Goal: Task Accomplishment & Management: Manage account settings

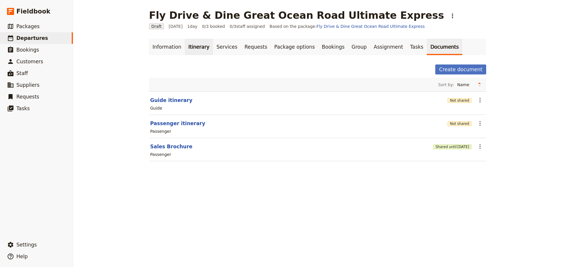
click at [191, 55] on div "Information Itinerary Services Requests Package options Bookings Group Assignme…" at bounding box center [317, 103] width 337 height 129
click at [191, 45] on link "Itinerary" at bounding box center [199, 47] width 28 height 16
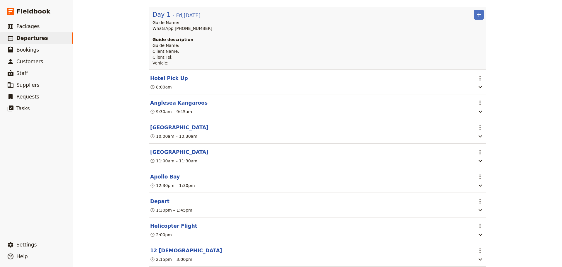
scroll to position [157, 0]
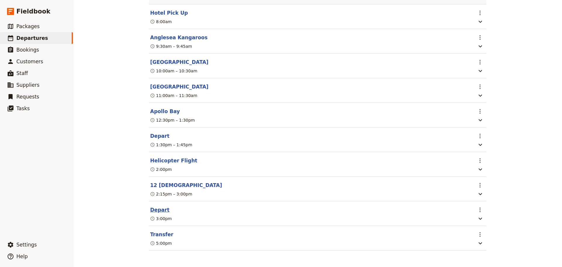
click at [158, 209] on button "Depart" at bounding box center [159, 209] width 19 height 7
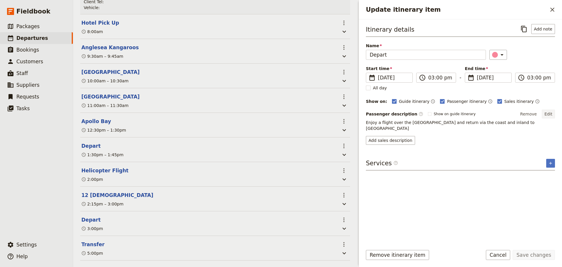
click at [548, 112] on button "Edit" at bounding box center [548, 114] width 13 height 9
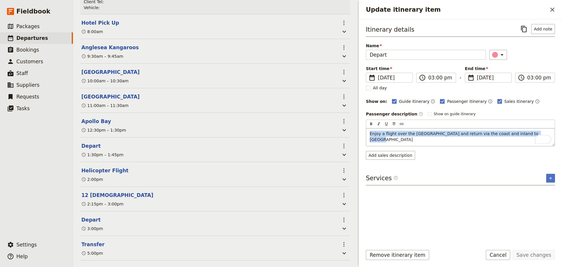
drag, startPoint x: 368, startPoint y: 133, endPoint x: 505, endPoint y: 134, distance: 136.5
click at [526, 132] on div "Enjoy a flight over the Bay of Islands and return via the coast and inland to M…" at bounding box center [461, 137] width 189 height 18
click at [417, 133] on span "Enjoy a flight over the Bay of Islands and return via the coast and inland to M…" at bounding box center [455, 136] width 170 height 11
drag, startPoint x: 530, startPoint y: 134, endPoint x: 352, endPoint y: 133, distance: 177.5
click at [352, 133] on div "Fly Drive & Dine Great Ocean Road Ultimate Express ​ Draft 2 Jan 2026 1 day 0/3…" at bounding box center [317, 133] width 489 height 267
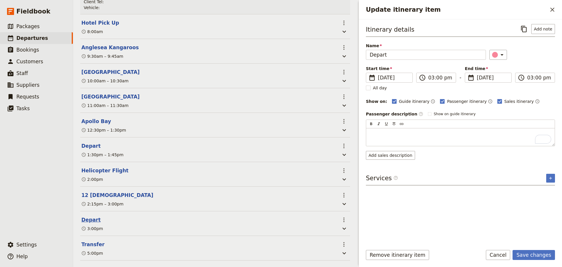
click at [93, 216] on button "Depart" at bounding box center [90, 219] width 19 height 7
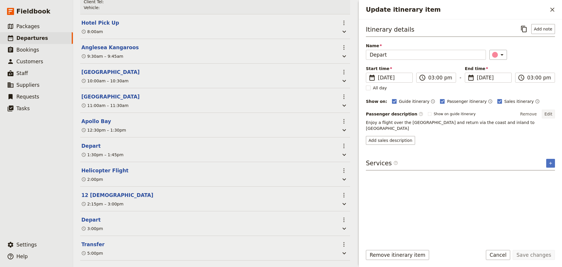
click at [550, 115] on button "Edit" at bounding box center [548, 114] width 13 height 9
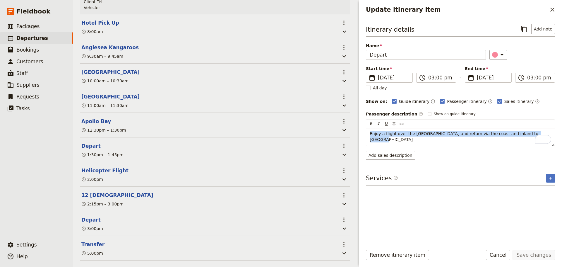
drag, startPoint x: 456, startPoint y: 129, endPoint x: 337, endPoint y: 125, distance: 118.7
click at [337, 125] on div "Fly Drive & Dine Great Ocean Road Ultimate Express ​ Draft 2 Jan 2026 1 day 0/3…" at bounding box center [317, 133] width 489 height 267
click at [382, 154] on div "Itinerary details ​ Add note Name Depart ​ Start time ​ 2 Jan 2026 02/01/2026 2…" at bounding box center [460, 132] width 189 height 217
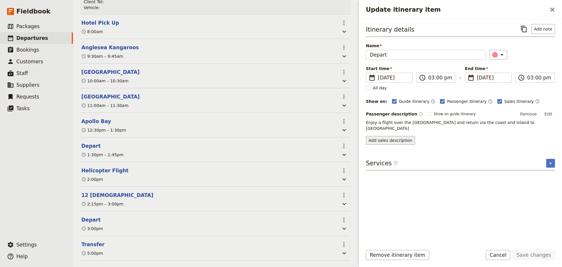
click at [384, 138] on button "Add sales description" at bounding box center [390, 140] width 49 height 9
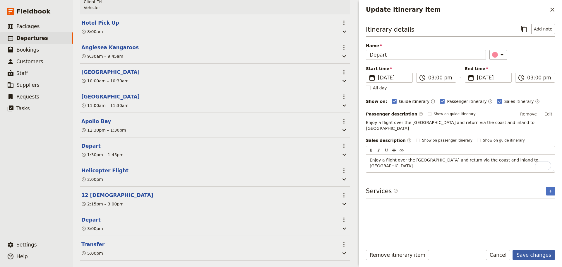
click at [541, 252] on button "Save changes" at bounding box center [534, 255] width 42 height 10
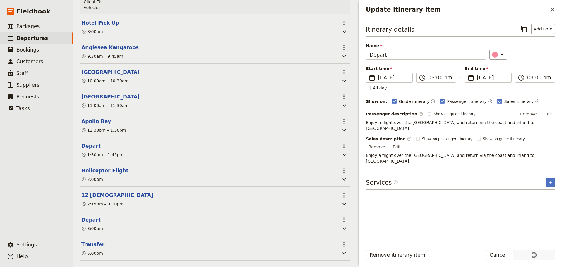
scroll to position [0, 0]
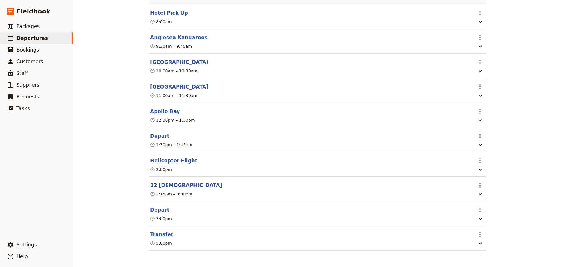
click at [156, 233] on button "Transfer" at bounding box center [161, 234] width 23 height 7
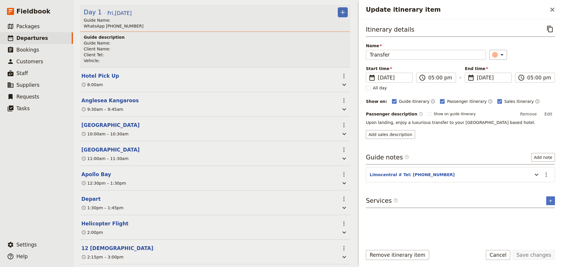
scroll to position [117, 0]
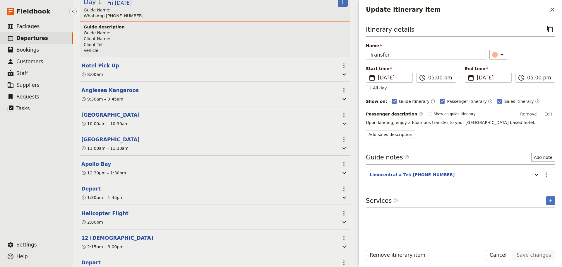
drag, startPoint x: 39, startPoint y: 37, endPoint x: 72, endPoint y: 4, distance: 46.6
click at [39, 37] on span "Departures" at bounding box center [32, 38] width 32 height 6
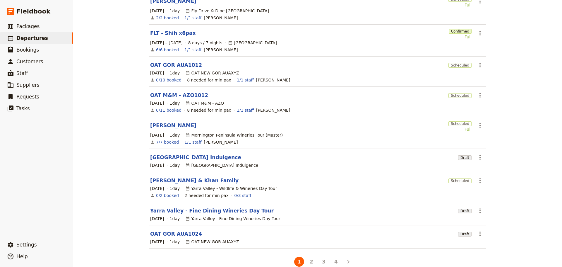
scroll to position [107, 0]
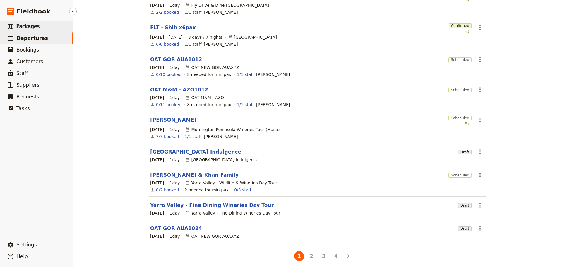
click at [36, 24] on span "Packages" at bounding box center [27, 26] width 23 height 6
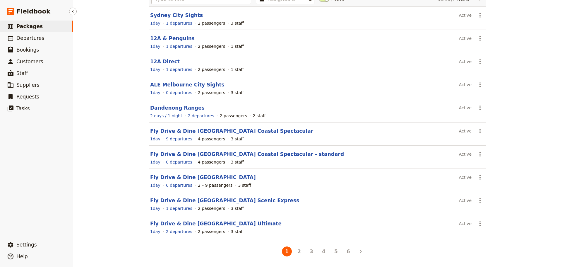
scroll to position [52, 0]
click at [30, 36] on span "Departures" at bounding box center [30, 38] width 28 height 6
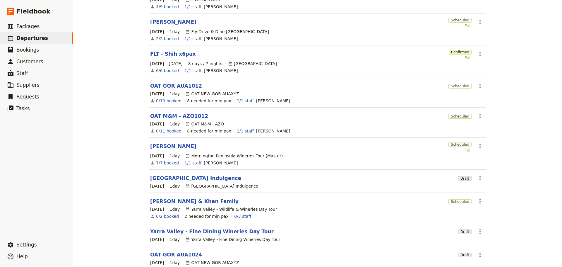
scroll to position [107, 0]
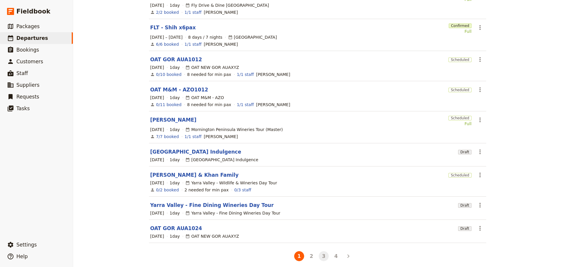
click at [321, 251] on button "3" at bounding box center [324, 256] width 10 height 10
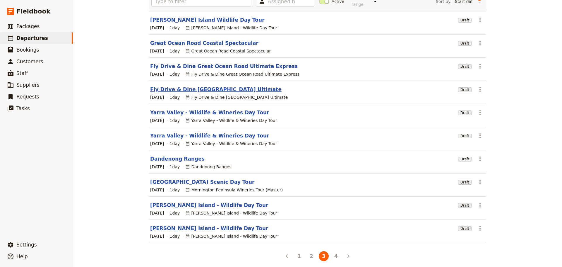
click at [207, 86] on link "Fly Drive & Dine [GEOGRAPHIC_DATA] Ultimate" at bounding box center [216, 89] width 132 height 7
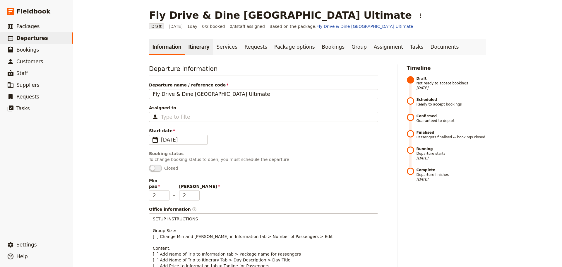
click at [194, 45] on link "Itinerary" at bounding box center [199, 47] width 28 height 16
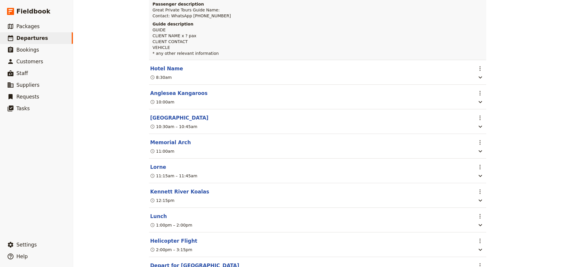
scroll to position [169, 0]
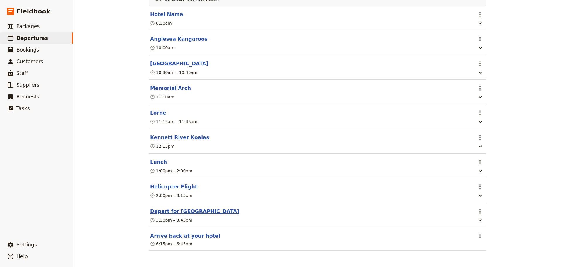
click at [163, 210] on button "Depart for Melbourne" at bounding box center [194, 211] width 89 height 7
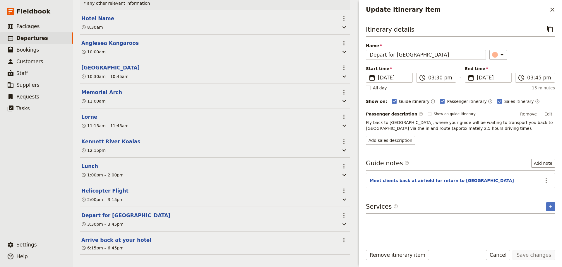
click at [551, 114] on button "Edit" at bounding box center [548, 114] width 13 height 9
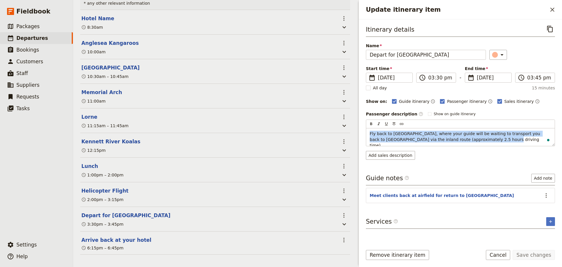
drag, startPoint x: 456, startPoint y: 140, endPoint x: 360, endPoint y: 136, distance: 96.5
click at [360, 136] on div "Itinerary details ​ Name Depart for Melbourne ​ Start time ​ 2 Jan 2026 02/01/2…" at bounding box center [460, 130] width 203 height 222
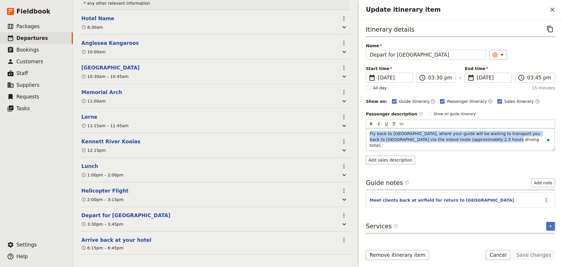
copy span "Fly back to Apollo Bay, where your guide will be waiting to transport you back …"
click at [394, 155] on div "Itinerary details ​ Name Depart for Melbourne ​ Start time ​ 2 Jan 2026 02/01/2…" at bounding box center [460, 132] width 189 height 217
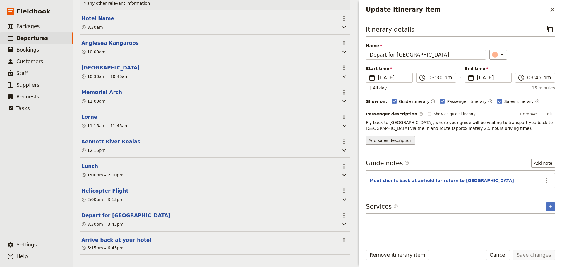
click at [383, 138] on button "Add sales description" at bounding box center [390, 140] width 49 height 9
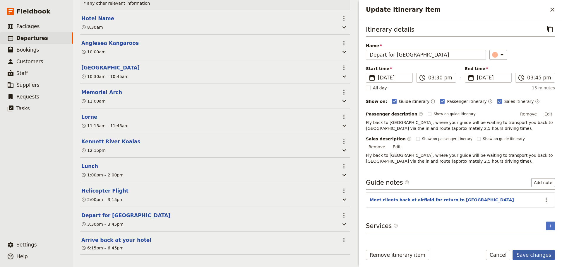
click at [531, 252] on button "Save changes" at bounding box center [534, 255] width 42 height 10
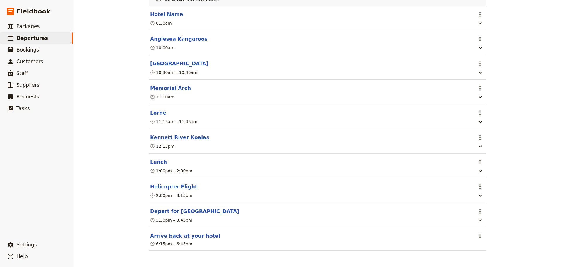
scroll to position [169, 0]
click at [170, 210] on button "Depart for Melbourne" at bounding box center [194, 211] width 89 height 7
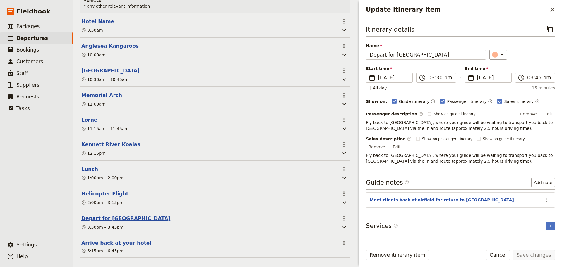
scroll to position [172, 0]
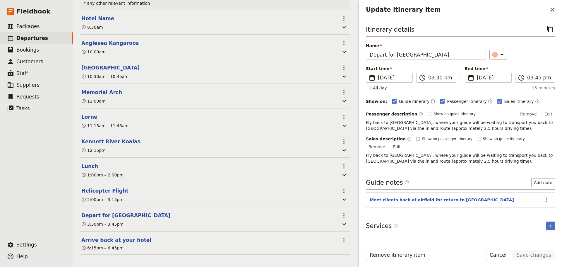
click at [417, 141] on label "Show on passenger itinerary" at bounding box center [445, 139] width 56 height 5
click at [416, 137] on input "Show on passenger itinerary" at bounding box center [416, 136] width 0 height 0
checkbox input "true"
drag, startPoint x: 532, startPoint y: 255, endPoint x: 480, endPoint y: 150, distance: 116.3
click at [532, 255] on button "Save changes" at bounding box center [534, 255] width 42 height 10
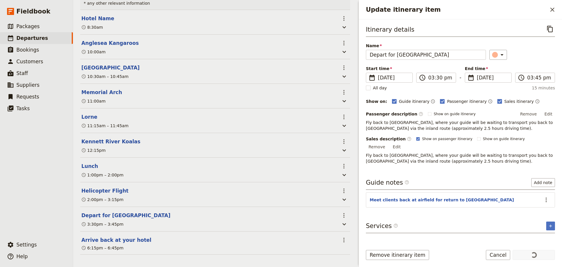
scroll to position [169, 0]
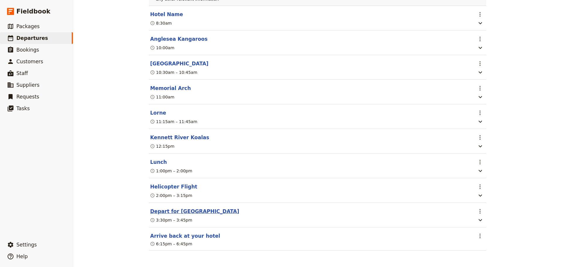
click at [187, 212] on button "Depart for Melbourne" at bounding box center [194, 211] width 89 height 7
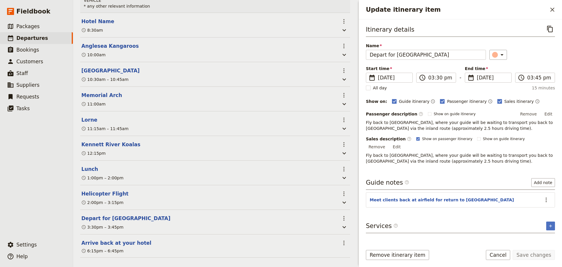
scroll to position [172, 0]
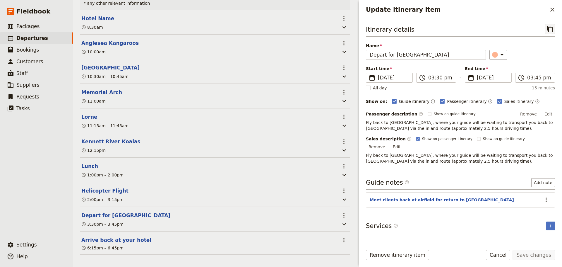
click at [551, 33] on button "​" at bounding box center [551, 29] width 10 height 10
click at [552, 12] on icon "Close drawer" at bounding box center [552, 9] width 7 height 7
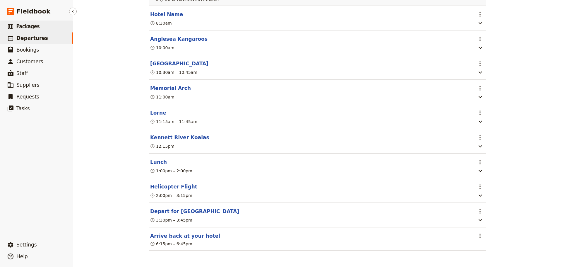
click at [51, 24] on link "​ Packages" at bounding box center [36, 27] width 73 height 12
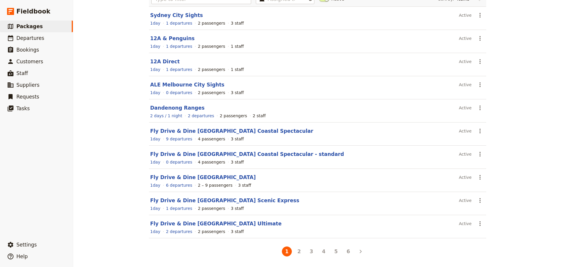
click at [231, 220] on header "Fly Drive & Dine [GEOGRAPHIC_DATA] Ultimate" at bounding box center [303, 223] width 307 height 7
click at [230, 224] on link "Fly Drive & Dine [GEOGRAPHIC_DATA] Ultimate" at bounding box center [216, 224] width 132 height 6
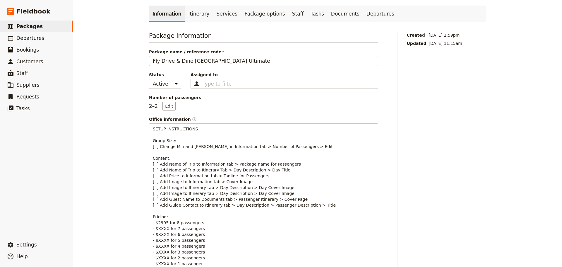
scroll to position [23, 0]
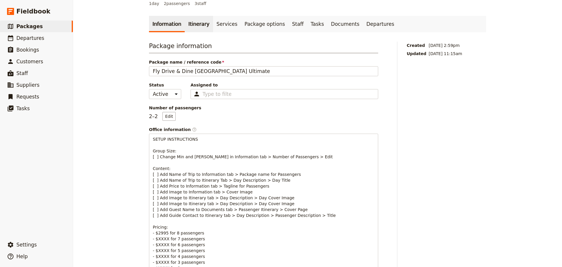
click at [185, 25] on link "Itinerary" at bounding box center [199, 24] width 28 height 16
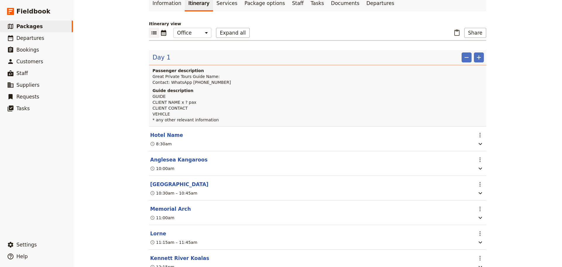
scroll to position [52, 0]
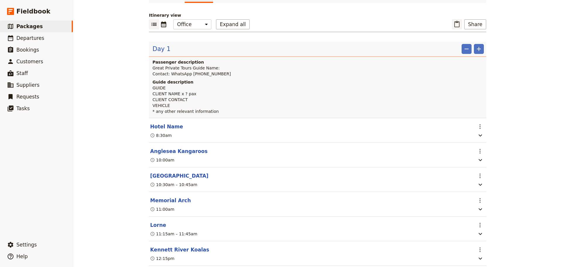
click at [455, 24] on icon "Paste itinerary item" at bounding box center [457, 24] width 7 height 7
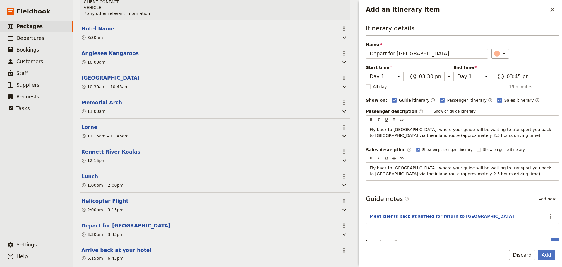
scroll to position [199, 0]
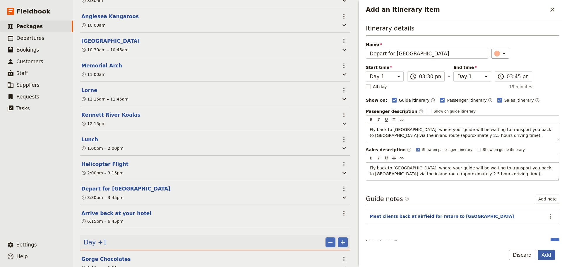
click at [546, 254] on button "Add" at bounding box center [546, 255] width 17 height 10
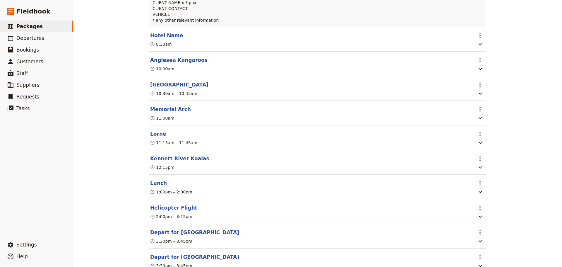
scroll to position [205, 0]
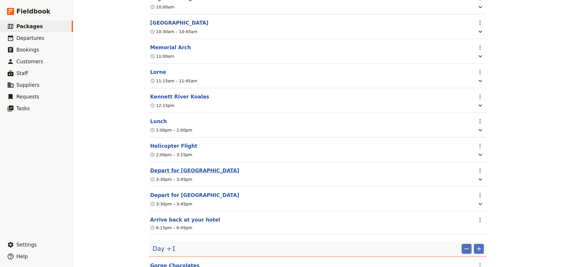
click at [166, 174] on button "Depart for Melbourne" at bounding box center [194, 170] width 89 height 7
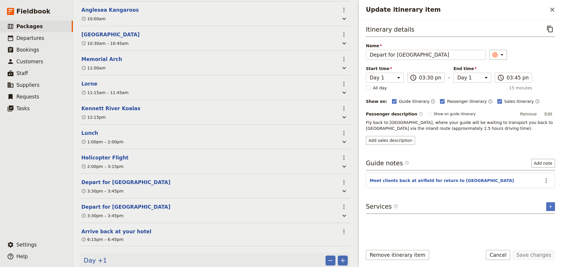
click at [108, 212] on div "3:30pm – 3:45pm" at bounding box center [209, 215] width 257 height 7
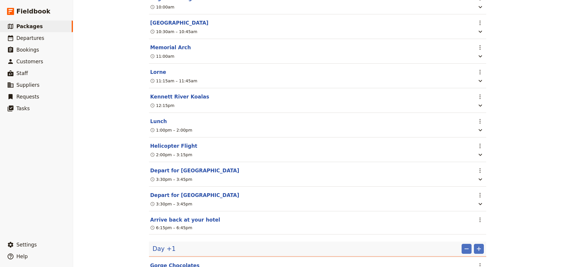
click at [163, 198] on button "Depart for Melbourne" at bounding box center [194, 195] width 89 height 7
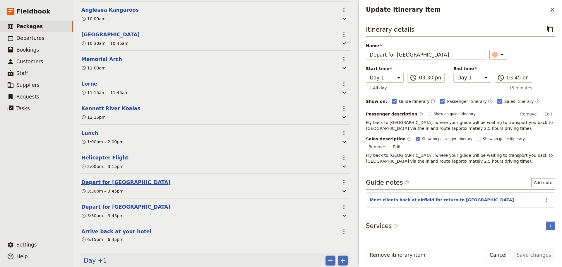
click at [108, 179] on button "Depart for Melbourne" at bounding box center [125, 182] width 89 height 7
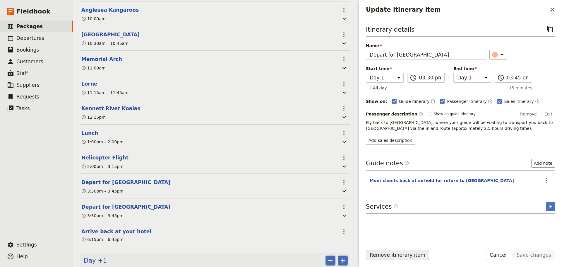
click at [380, 257] on button "Remove itinerary item" at bounding box center [397, 255] width 63 height 10
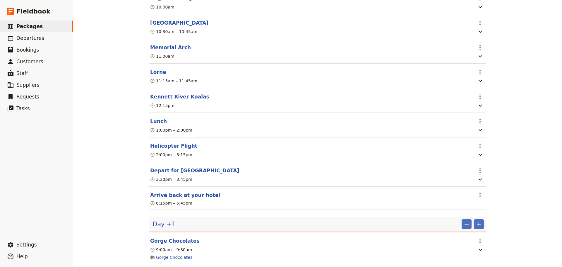
scroll to position [0, 0]
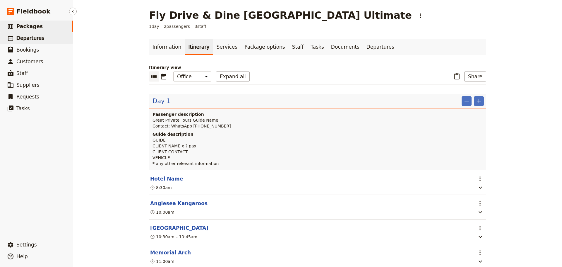
click at [45, 40] on link "​ Departures" at bounding box center [36, 38] width 73 height 12
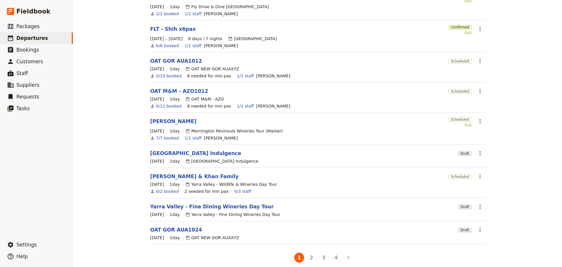
scroll to position [107, 0]
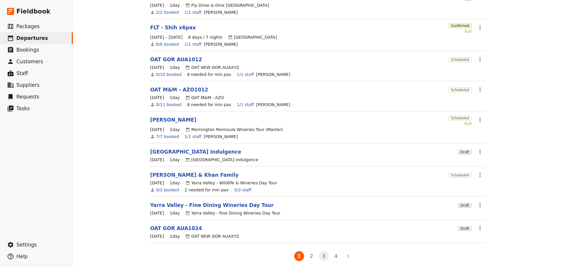
click at [324, 252] on button "3" at bounding box center [324, 256] width 10 height 10
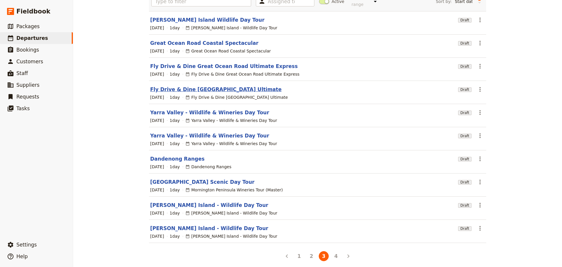
click at [166, 86] on link "Fly Drive & Dine [GEOGRAPHIC_DATA] Ultimate" at bounding box center [216, 89] width 132 height 7
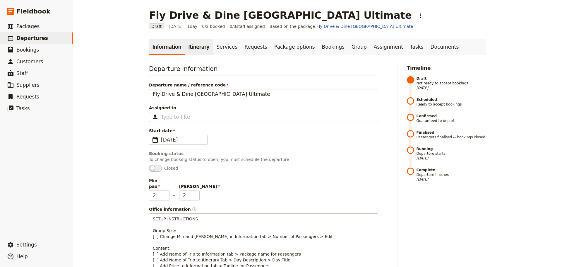
click at [195, 41] on link "Itinerary" at bounding box center [199, 47] width 28 height 16
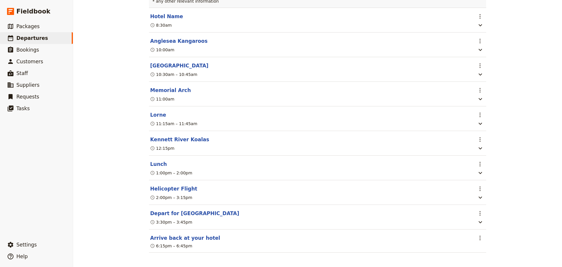
scroll to position [169, 0]
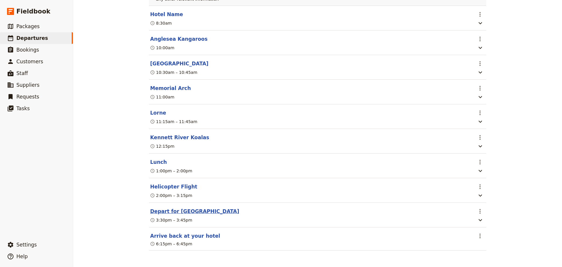
click at [171, 213] on button "Depart for Melbourne" at bounding box center [194, 211] width 89 height 7
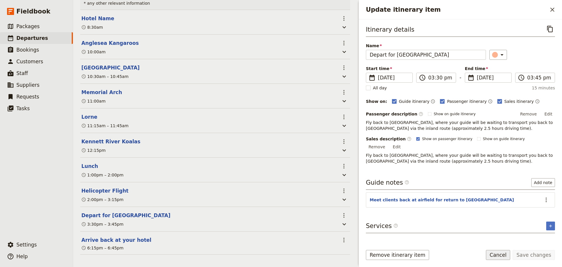
click at [505, 254] on button "Cancel" at bounding box center [498, 255] width 25 height 10
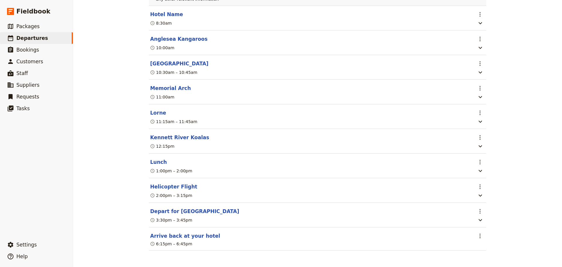
scroll to position [0, 0]
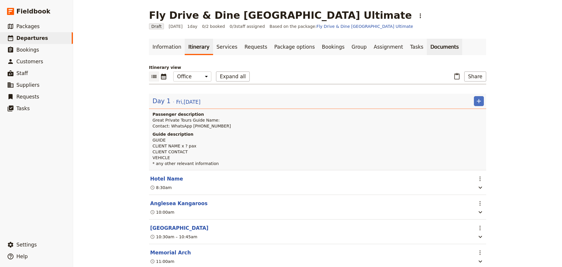
click at [427, 44] on link "Documents" at bounding box center [444, 47] width 35 height 16
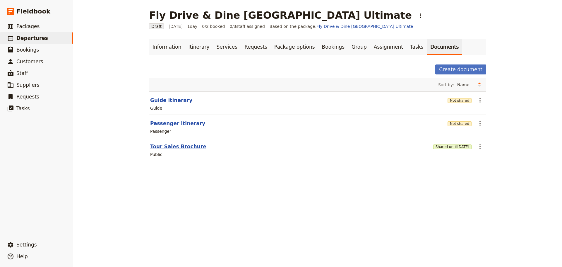
click at [169, 144] on button "Tour Sales Brochure" at bounding box center [178, 146] width 56 height 7
select select "DEFAULT"
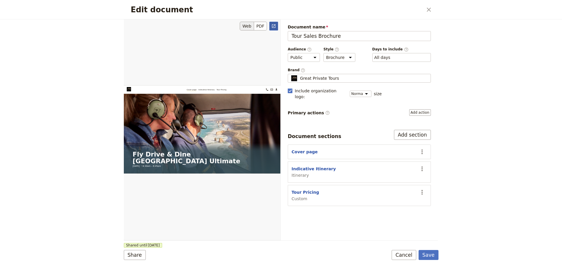
click at [274, 28] on icon "Open full preview" at bounding box center [274, 26] width 4 height 4
click at [401, 255] on button "Cancel" at bounding box center [404, 255] width 25 height 10
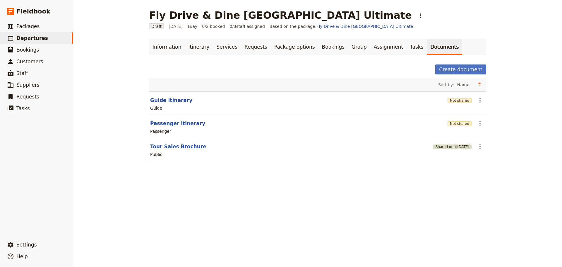
click at [461, 145] on span "2 Feb 2026" at bounding box center [464, 146] width 12 height 5
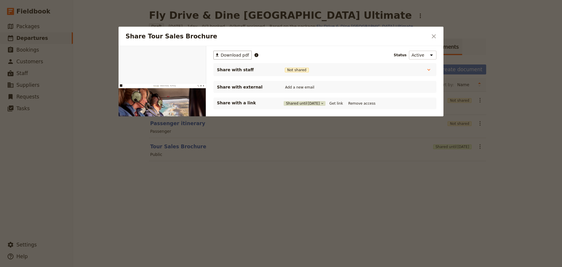
click at [310, 103] on span "2 Feb 2026" at bounding box center [314, 103] width 12 height 5
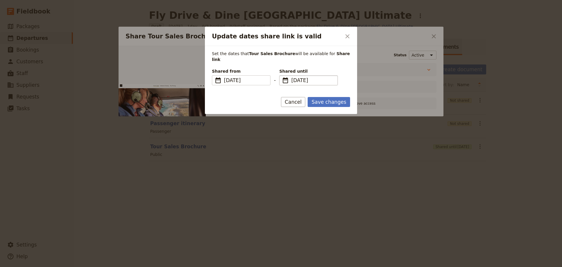
click at [287, 77] on span "​" at bounding box center [285, 80] width 7 height 7
click at [282, 75] on input "02/02/2026" at bounding box center [282, 75] width 0 height 0
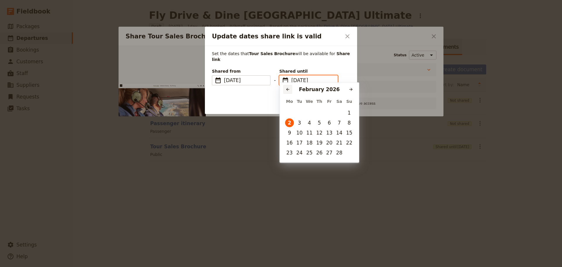
click at [289, 88] on icon "Previous month" at bounding box center [288, 89] width 5 height 5
click at [299, 142] on button "21" at bounding box center [299, 142] width 9 height 9
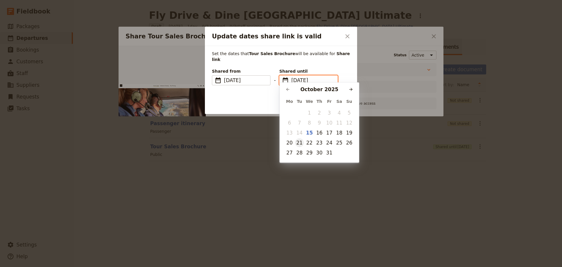
type input "21/10/2025"
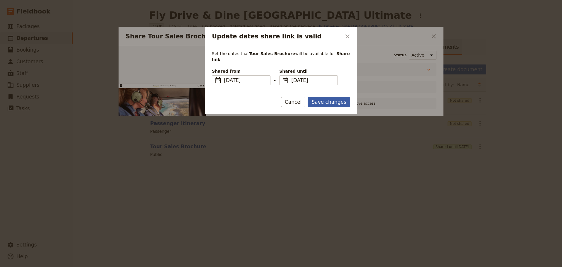
click at [326, 97] on button "Save changes" at bounding box center [329, 102] width 42 height 10
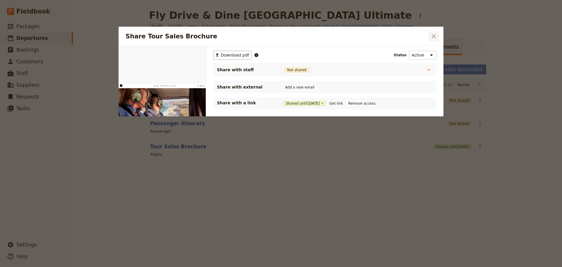
click at [432, 36] on icon "Close dialog" at bounding box center [434, 36] width 7 height 7
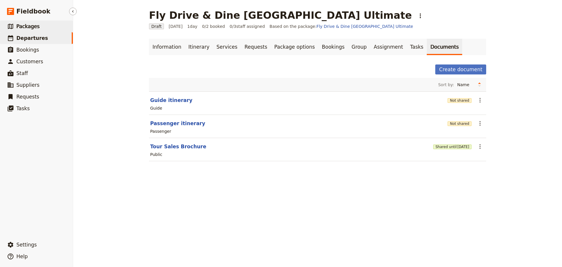
click at [50, 32] on link "​ Packages" at bounding box center [36, 27] width 73 height 12
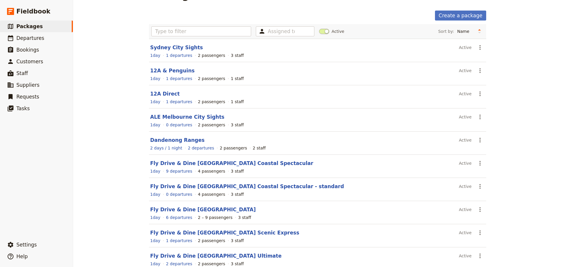
scroll to position [52, 0]
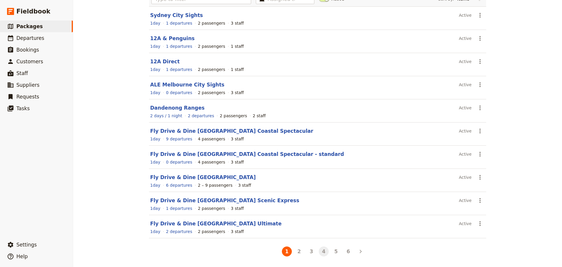
click at [324, 252] on button "4" at bounding box center [324, 251] width 10 height 10
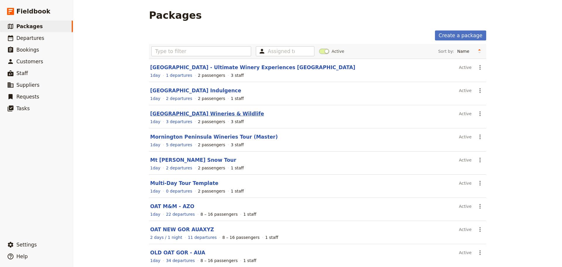
click at [163, 114] on link "[GEOGRAPHIC_DATA] Wineries & Wildlife" at bounding box center [207, 114] width 114 height 6
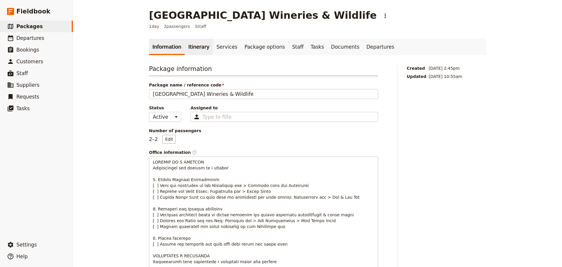
click at [197, 49] on link "Itinerary" at bounding box center [199, 47] width 28 height 16
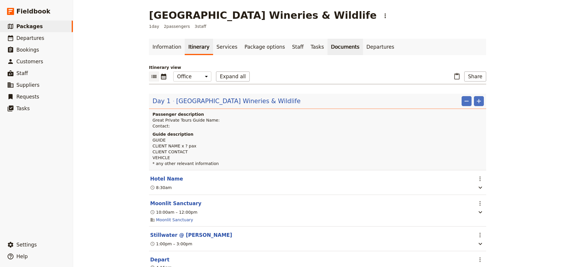
click at [328, 47] on link "Documents" at bounding box center [345, 47] width 35 height 16
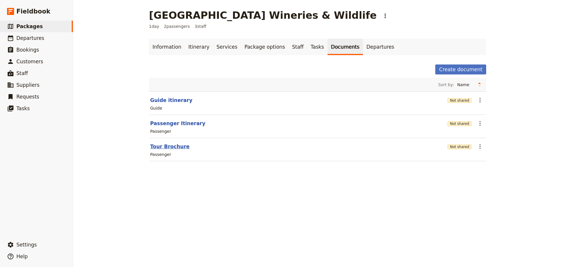
click at [163, 146] on button "Tour Brochure" at bounding box center [170, 146] width 40 height 7
select select "PASSENGER"
select select "RUN_SHEET"
select select "DEFAULT"
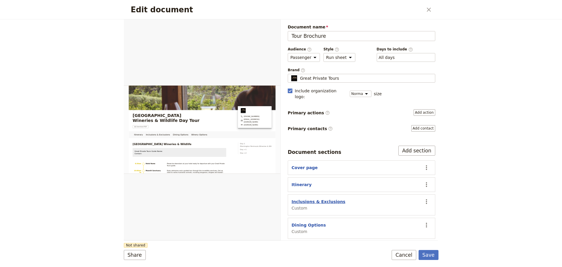
click at [308, 199] on button "Inclusions & Exclusions" at bounding box center [319, 202] width 54 height 6
select select "CUSTOM"
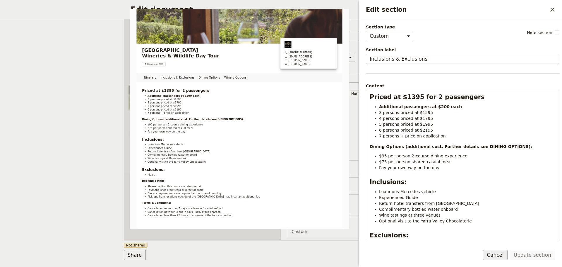
click at [500, 254] on button "Cancel" at bounding box center [495, 255] width 25 height 10
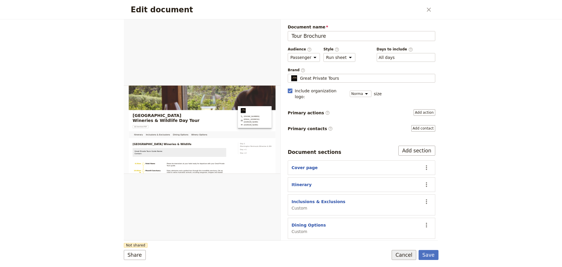
click at [416, 255] on button "Cancel" at bounding box center [404, 255] width 25 height 10
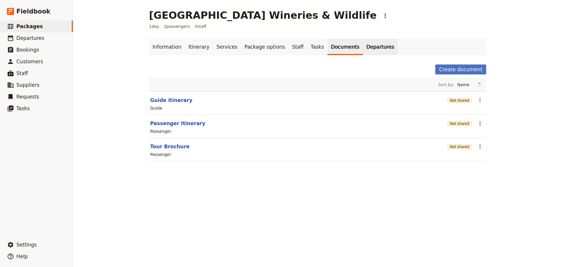
click at [363, 48] on link "Departures" at bounding box center [380, 47] width 35 height 16
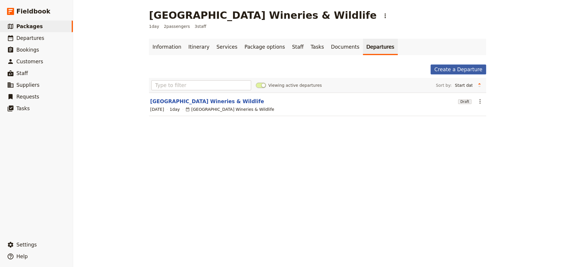
click at [454, 69] on link "Create a Departure" at bounding box center [459, 69] width 56 height 10
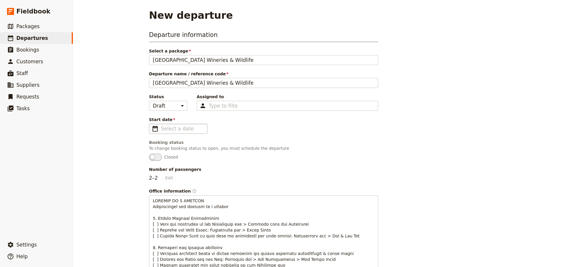
click at [154, 131] on span "​" at bounding box center [155, 128] width 7 height 7
click at [161, 131] on input "Start date ​" at bounding box center [182, 128] width 43 height 7
type input "dd/mm/yyyy"
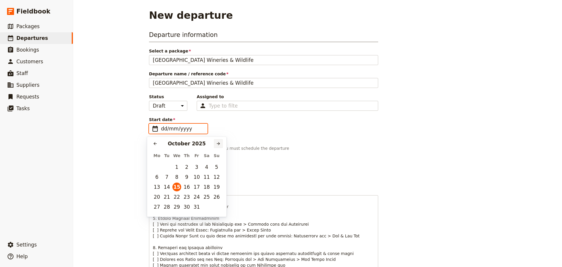
click at [220, 145] on icon "Next month" at bounding box center [218, 143] width 5 height 5
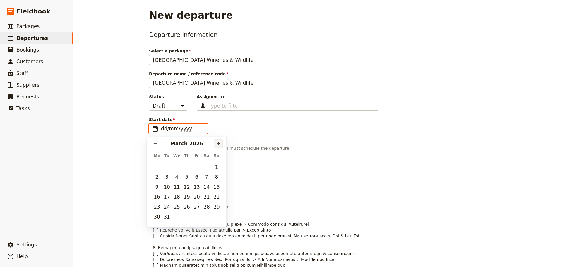
click at [219, 145] on icon "Next month" at bounding box center [218, 143] width 5 height 5
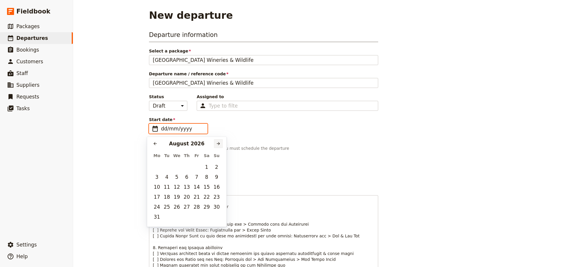
click at [219, 145] on icon "Next month" at bounding box center [218, 143] width 5 height 5
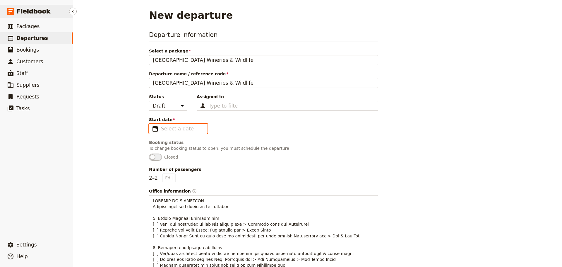
type input "dd/mm/yyyy"
click at [155, 129] on span "​" at bounding box center [155, 128] width 7 height 7
click at [161, 129] on input "Start date ​" at bounding box center [182, 128] width 43 height 7
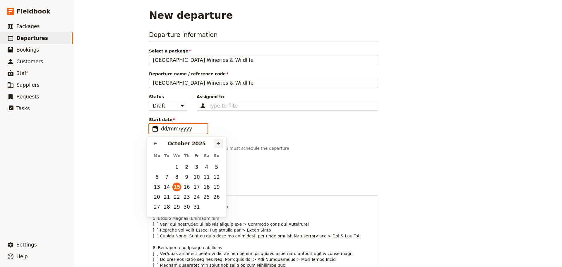
click at [217, 147] on button "​" at bounding box center [218, 143] width 9 height 9
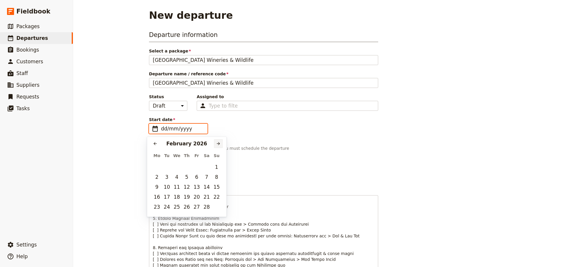
click at [217, 147] on button "​" at bounding box center [218, 143] width 9 height 9
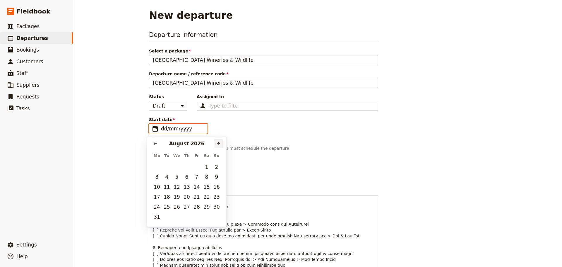
click at [217, 147] on button "​" at bounding box center [218, 143] width 9 height 9
click at [199, 212] on td "27" at bounding box center [197, 207] width 10 height 10
click at [197, 207] on button "27" at bounding box center [196, 206] width 9 height 9
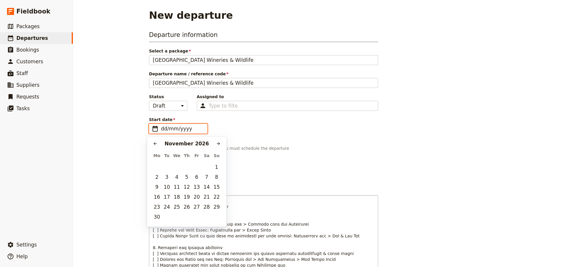
type input "[DATE]"
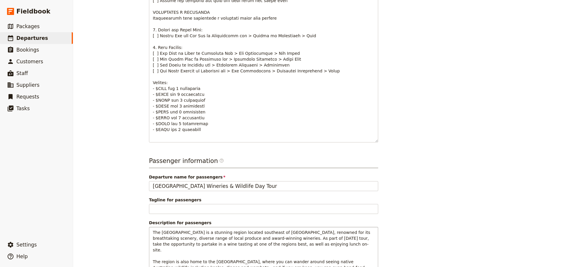
scroll to position [337, 0]
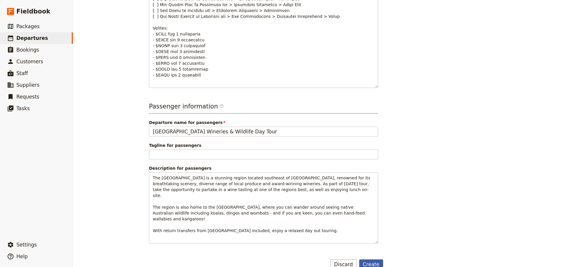
click at [366, 259] on button "Create" at bounding box center [371, 264] width 24 height 10
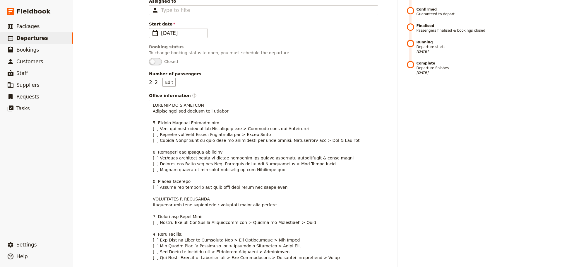
scroll to position [21, 0]
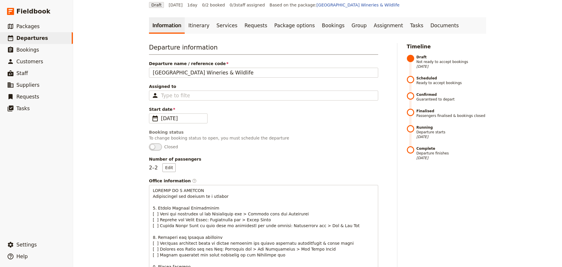
click at [427, 27] on link "Documents" at bounding box center [444, 25] width 35 height 16
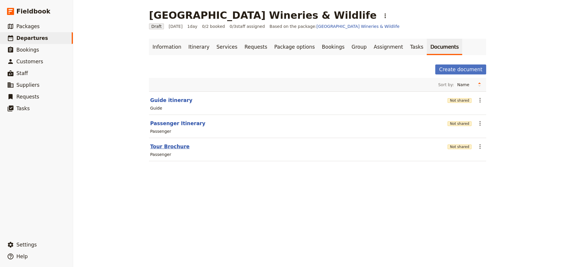
click at [171, 144] on button "Tour Brochure" at bounding box center [170, 146] width 40 height 7
select select "PASSENGER"
select select "RUN_SHEET"
select select "DEFAULT"
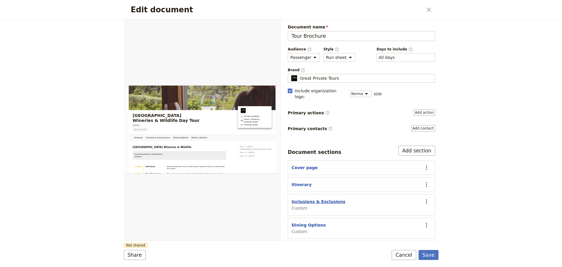
click at [312, 199] on button "Inclusions & Exclusions" at bounding box center [319, 202] width 54 height 6
select select "CUSTOM"
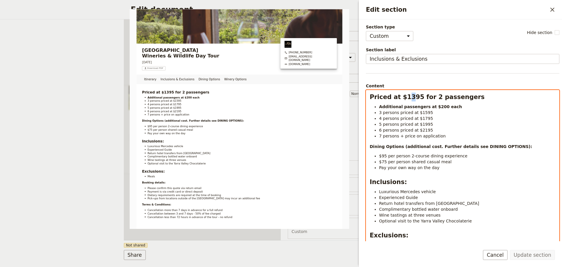
drag, startPoint x: 408, startPoint y: 98, endPoint x: 404, endPoint y: 98, distance: 4.5
click at [404, 98] on strong "Priced at $1395 for 2 passengers" at bounding box center [427, 96] width 115 height 7
drag, startPoint x: 434, startPoint y: 106, endPoint x: 437, endPoint y: 107, distance: 3.0
click at [437, 107] on strong "Additional passengers at $200 each" at bounding box center [420, 106] width 83 height 5
click at [442, 108] on strong "Additional passengers at $295 each" at bounding box center [420, 106] width 83 height 5
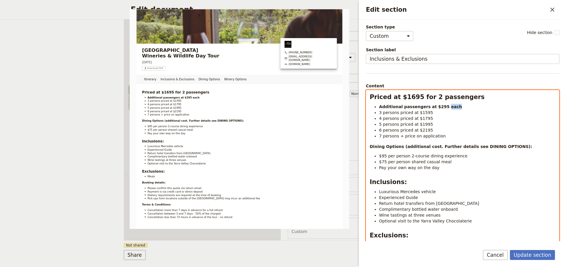
click at [442, 108] on strong "Additional passengers at $295 each" at bounding box center [420, 106] width 83 height 5
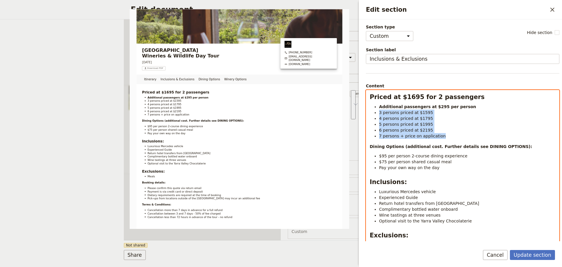
drag, startPoint x: 441, startPoint y: 135, endPoint x: 377, endPoint y: 113, distance: 67.2
click at [377, 113] on ul "Additional passengers at $295 per person 3 persons priced at $1595 4 persons pr…" at bounding box center [463, 121] width 186 height 35
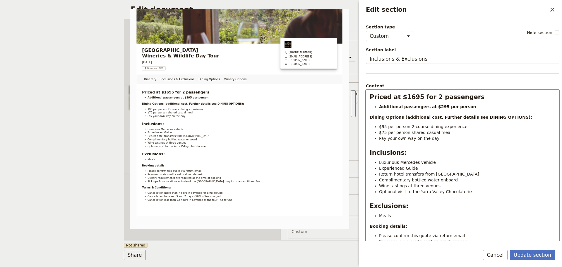
drag, startPoint x: 438, startPoint y: 140, endPoint x: 357, endPoint y: 116, distance: 85.3
click at [357, 115] on div "Edit section ​ Section type Cover page Day summary Itinerary Custom Hide sectio…" at bounding box center [459, 133] width 205 height 267
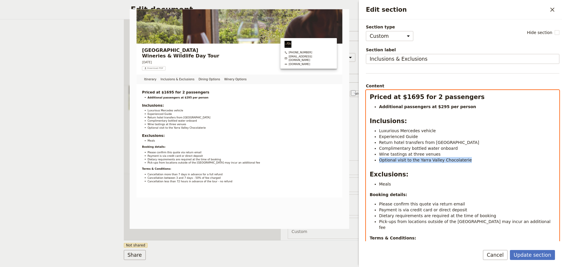
drag, startPoint x: 466, startPoint y: 160, endPoint x: 377, endPoint y: 158, distance: 88.8
click at [377, 158] on ul "Luxurious Mercedes vehicle Experienced Guide Return hotel transfers from Melbou…" at bounding box center [463, 145] width 186 height 35
drag, startPoint x: 393, startPoint y: 185, endPoint x: 380, endPoint y: 184, distance: 13.2
click at [380, 184] on li "Meals" at bounding box center [467, 184] width 177 height 6
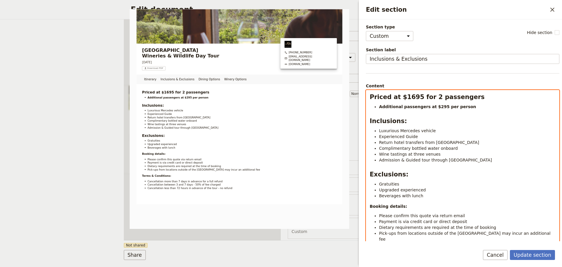
click at [413, 154] on span "Wine tastings at three venues" at bounding box center [410, 154] width 62 height 5
click at [437, 155] on li "Wine tastings at three venues" at bounding box center [467, 154] width 177 height 6
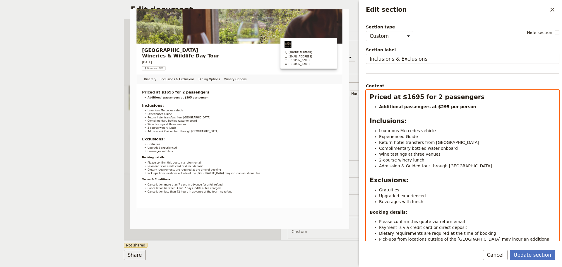
scroll to position [59, 0]
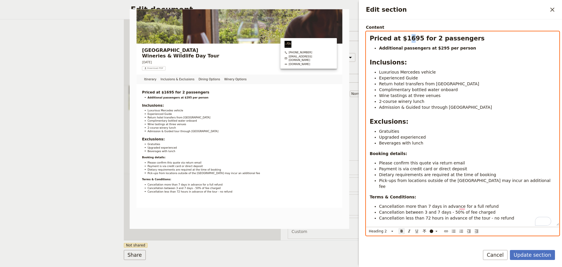
click at [407, 40] on strong "Priced at $1695 for 2 passengers" at bounding box center [427, 38] width 115 height 7
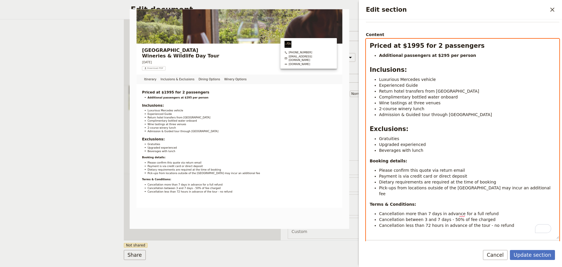
scroll to position [95, 0]
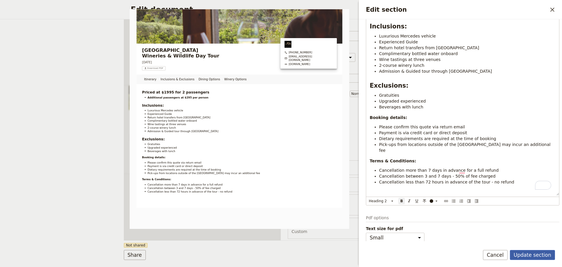
click at [526, 250] on button "Update section" at bounding box center [532, 255] width 45 height 10
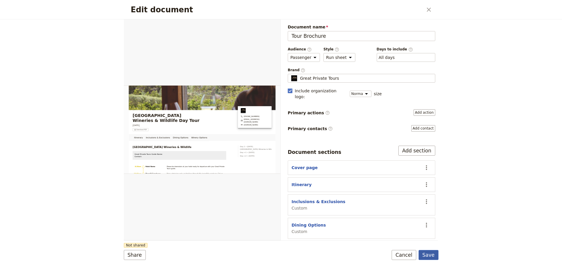
click at [426, 255] on button "Save" at bounding box center [429, 255] width 20 height 10
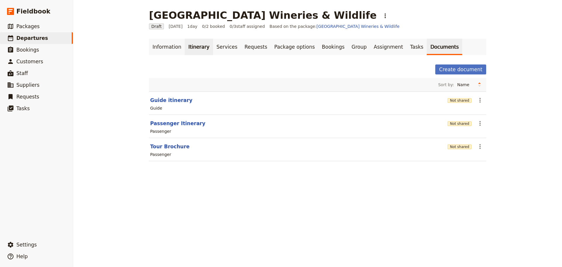
click at [188, 48] on link "Itinerary" at bounding box center [199, 47] width 28 height 16
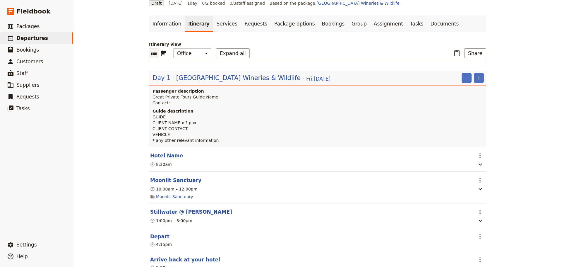
scroll to position [88, 0]
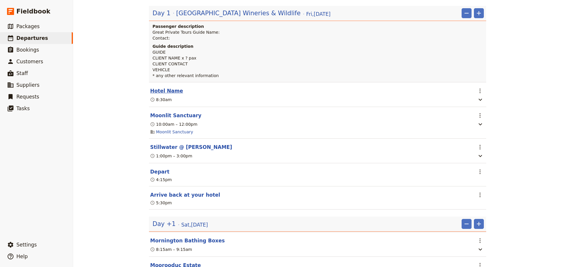
click at [157, 90] on button "Hotel Name" at bounding box center [166, 90] width 33 height 7
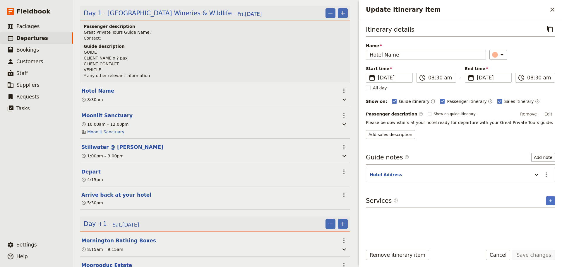
scroll to position [91, 0]
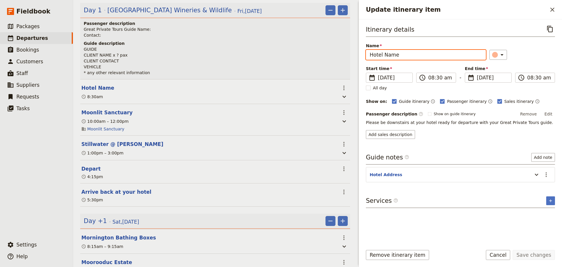
click at [385, 55] on input "Hotel Name" at bounding box center [426, 55] width 120 height 10
type input "Hotel Departure"
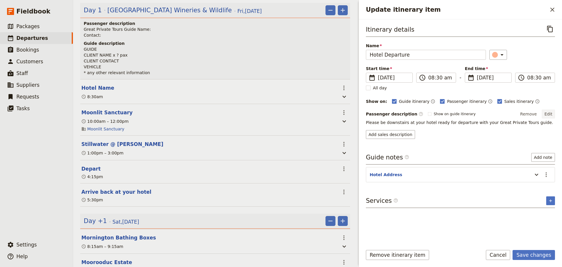
click at [548, 115] on button "Edit" at bounding box center [548, 114] width 13 height 9
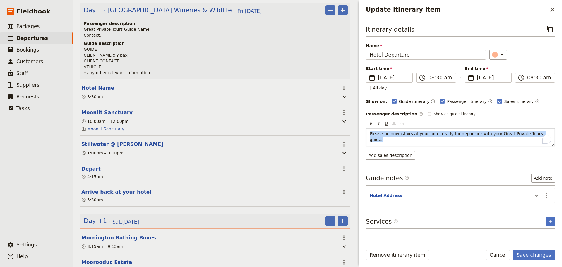
drag, startPoint x: 536, startPoint y: 132, endPoint x: 367, endPoint y: 138, distance: 169.4
click at [367, 138] on div "Please be downstairs at your hotel ready for departure with your Great Private …" at bounding box center [461, 137] width 189 height 18
click at [508, 257] on button "Cancel" at bounding box center [498, 255] width 25 height 10
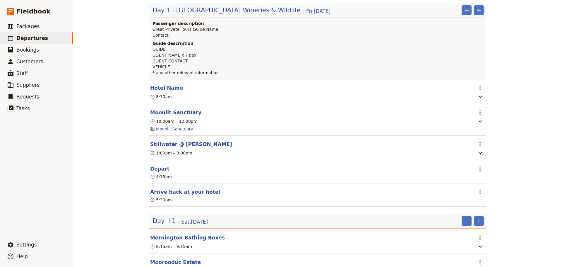
scroll to position [88, 0]
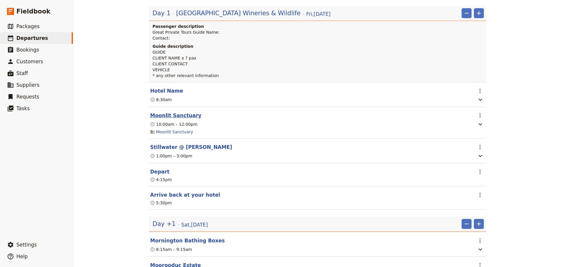
click at [165, 116] on button "Moonlit Sanctuary" at bounding box center [175, 115] width 51 height 7
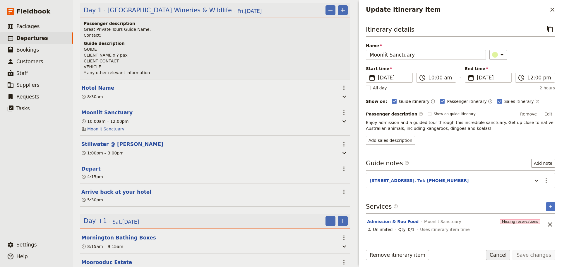
click at [506, 257] on button "Cancel" at bounding box center [498, 255] width 25 height 10
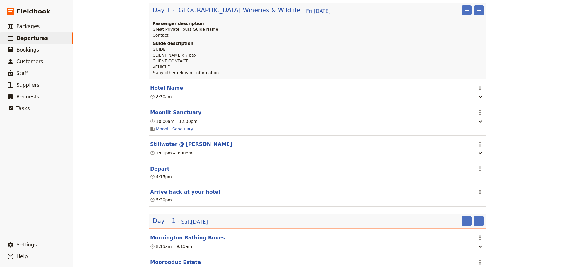
scroll to position [88, 0]
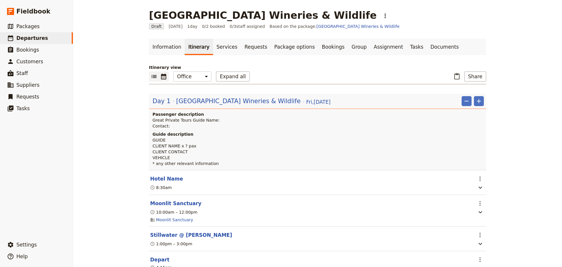
click at [161, 79] on icon "Calendar view" at bounding box center [163, 77] width 5 height 6
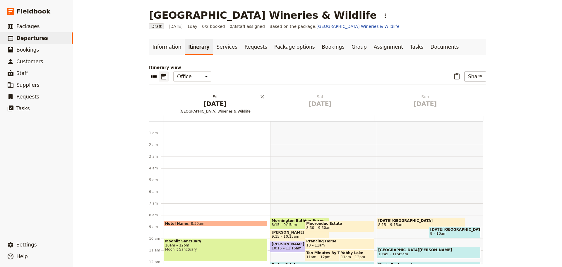
scroll to position [76, 0]
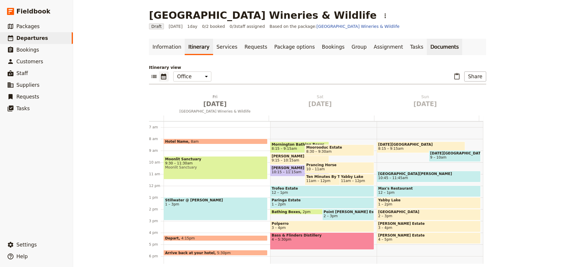
click at [427, 50] on link "Documents" at bounding box center [444, 47] width 35 height 16
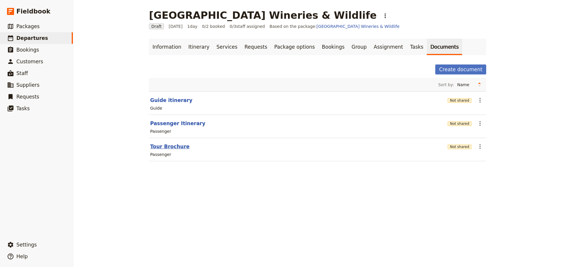
click at [165, 147] on button "Tour Brochure" at bounding box center [170, 146] width 40 height 7
select select "PASSENGER"
select select "RUN_SHEET"
select select "DEFAULT"
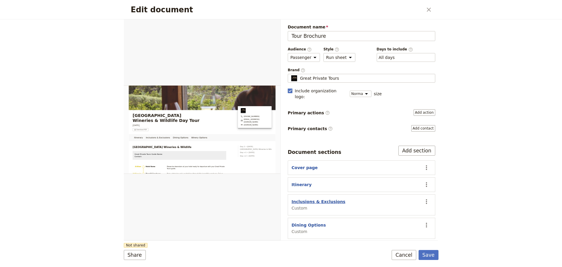
click at [315, 199] on button "Inclusions & Exclusions" at bounding box center [319, 202] width 54 height 6
select select "CUSTOM"
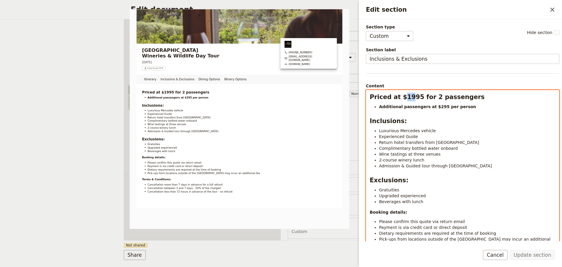
drag, startPoint x: 407, startPoint y: 97, endPoint x: 402, endPoint y: 97, distance: 4.4
click at [402, 97] on strong "Priced at $1995 for 2 passengers" at bounding box center [427, 96] width 115 height 7
click at [434, 108] on strong "Additional passengers at $295 per person" at bounding box center [427, 106] width 97 height 5
click at [380, 156] on span "Wine tastings at three venues" at bounding box center [410, 154] width 62 height 5
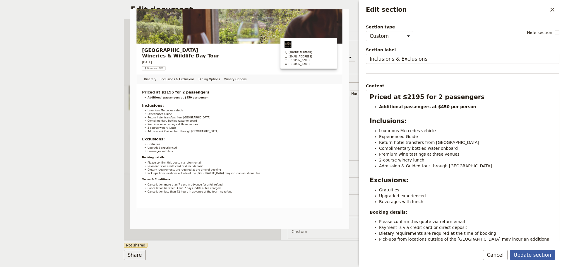
click at [538, 251] on button "Update section" at bounding box center [532, 255] width 45 height 10
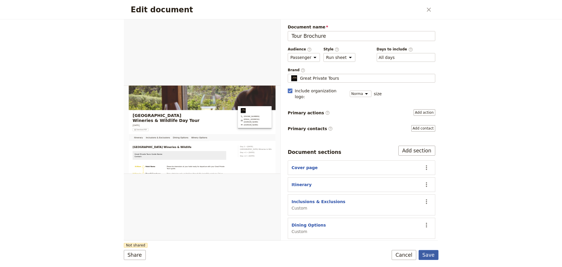
click at [431, 253] on button "Save" at bounding box center [429, 255] width 20 height 10
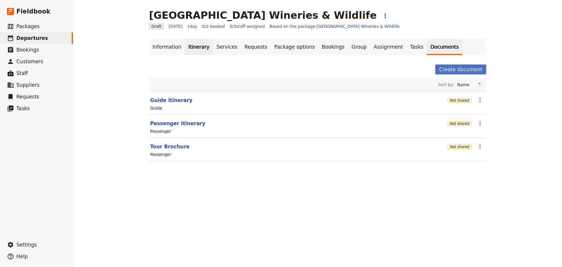
click at [197, 48] on link "Itinerary" at bounding box center [199, 47] width 28 height 16
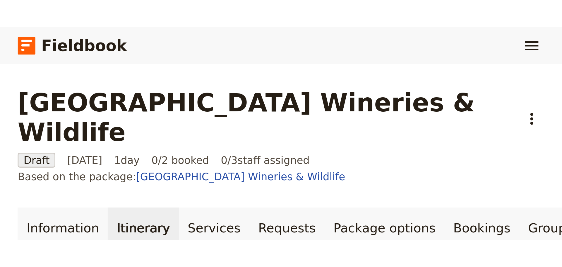
scroll to position [76, 0]
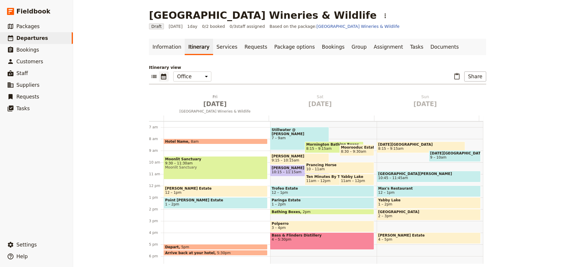
click at [187, 252] on span "Arrive back at your hotel" at bounding box center [191, 253] width 52 height 4
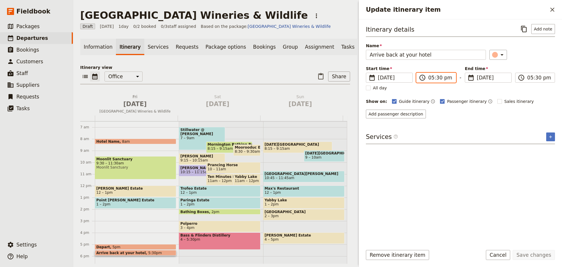
click at [434, 78] on input "05:30 pm" at bounding box center [441, 77] width 24 height 7
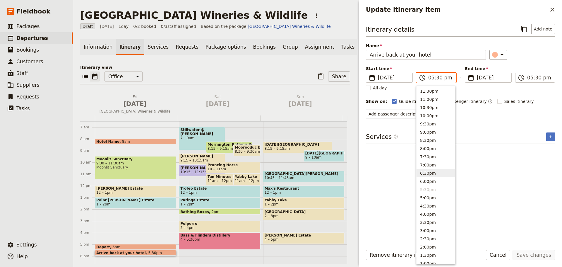
click at [423, 175] on button "6:30pm" at bounding box center [436, 173] width 39 height 8
type input "06:30 pm"
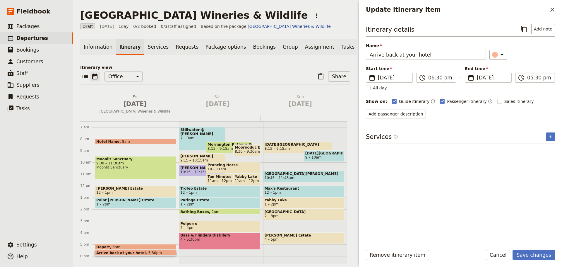
type input "06:30 pm"
click at [533, 78] on input "06:30 pm" at bounding box center [540, 77] width 24 height 7
click at [540, 59] on div "​" at bounding box center [523, 55] width 66 height 10
click at [534, 251] on button "Save changes" at bounding box center [534, 255] width 42 height 10
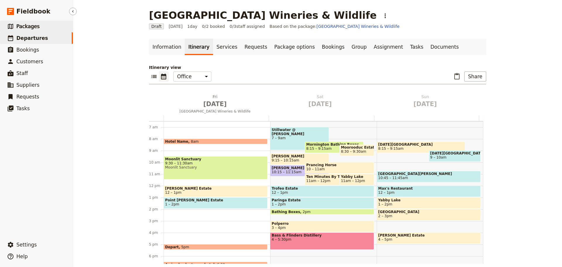
click at [35, 26] on span "Packages" at bounding box center [27, 26] width 23 height 6
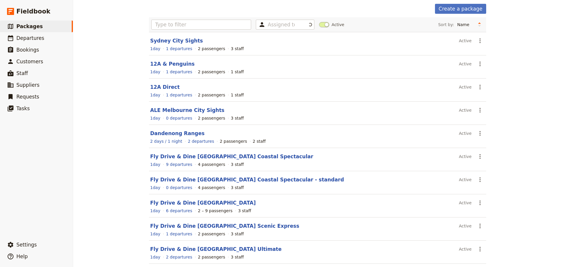
scroll to position [52, 0]
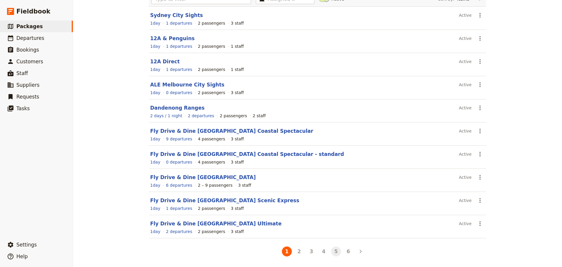
click at [334, 250] on button "5" at bounding box center [336, 251] width 10 height 10
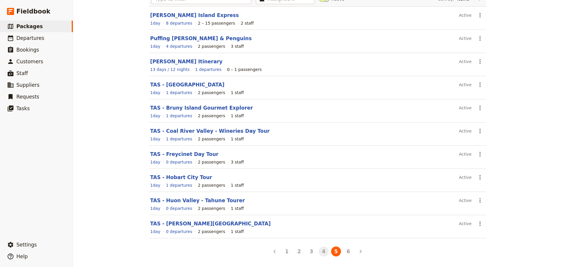
click at [321, 250] on button "4" at bounding box center [324, 251] width 10 height 10
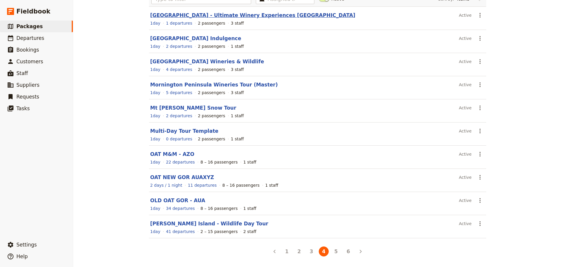
click at [197, 17] on link "[GEOGRAPHIC_DATA] - Ultimate Winery Experiences [GEOGRAPHIC_DATA]" at bounding box center [252, 15] width 205 height 6
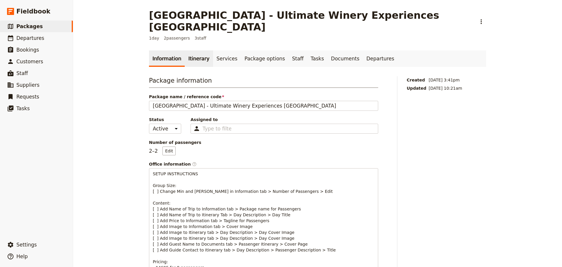
click at [187, 50] on link "Itinerary" at bounding box center [199, 58] width 28 height 16
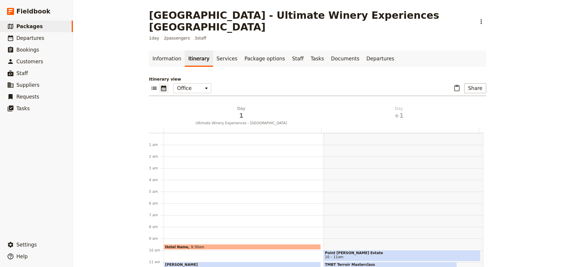
scroll to position [76, 0]
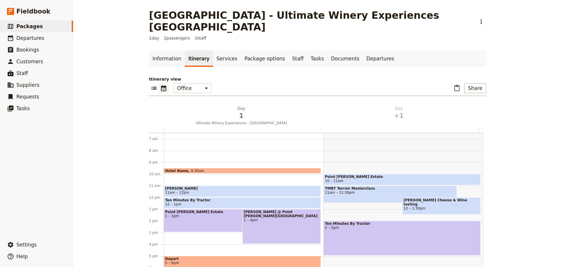
click at [190, 214] on span "1 – 3pm" at bounding box center [230, 216] width 131 height 4
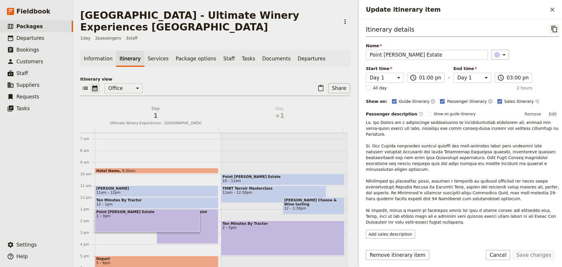
click at [552, 26] on icon "Copy itinerary item" at bounding box center [555, 29] width 6 height 6
click at [24, 36] on span "Departures" at bounding box center [30, 38] width 28 height 6
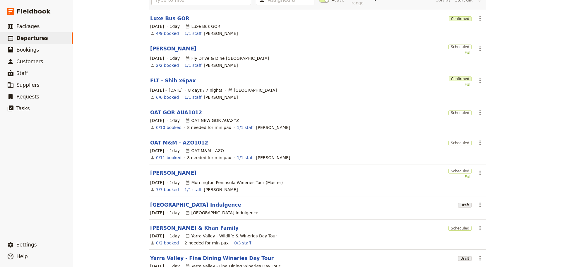
scroll to position [107, 0]
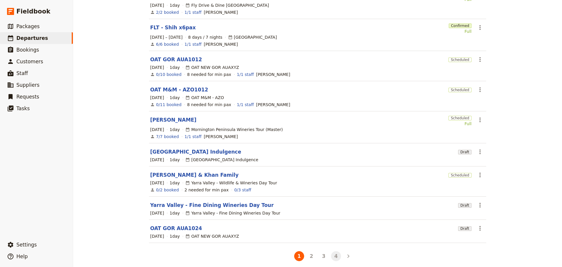
click at [333, 253] on button "4" at bounding box center [336, 256] width 10 height 10
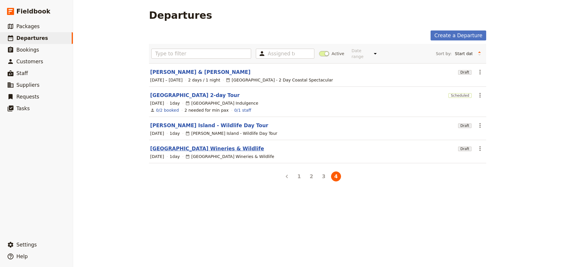
click at [166, 145] on link "[GEOGRAPHIC_DATA] Wineries & Wildlife" at bounding box center [207, 148] width 114 height 7
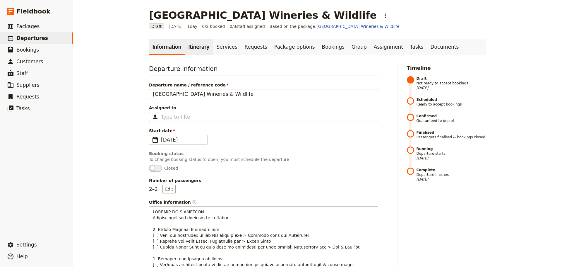
click at [194, 44] on link "Itinerary" at bounding box center [199, 47] width 28 height 16
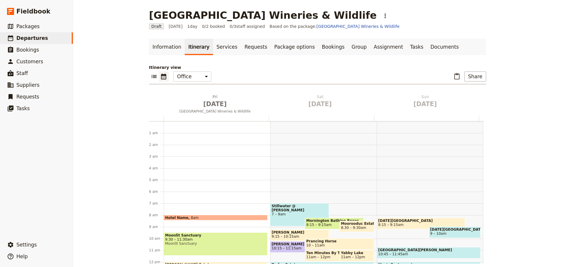
scroll to position [76, 0]
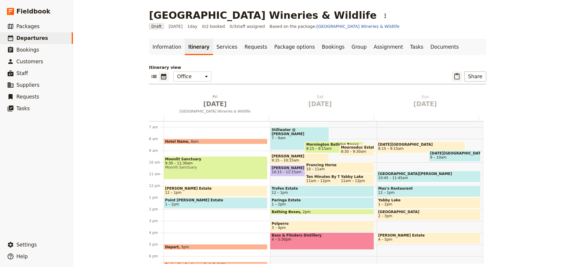
click at [457, 76] on icon "Paste itinerary item" at bounding box center [457, 76] width 7 height 7
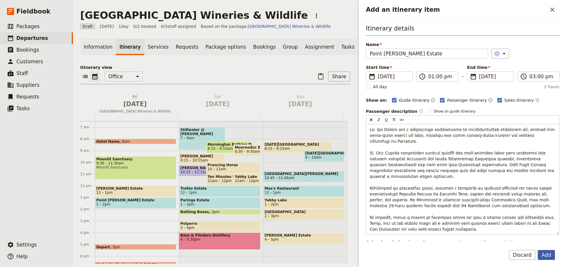
click at [545, 254] on button "Add" at bounding box center [546, 255] width 17 height 10
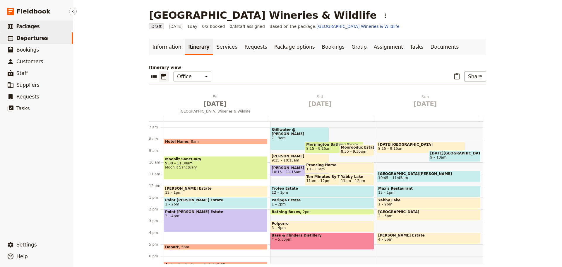
click at [18, 24] on span "Packages" at bounding box center [27, 26] width 23 height 6
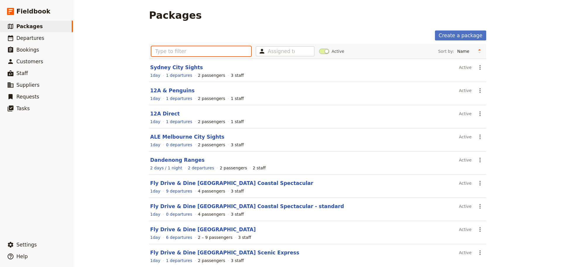
click at [180, 52] on input "text" at bounding box center [201, 51] width 100 height 10
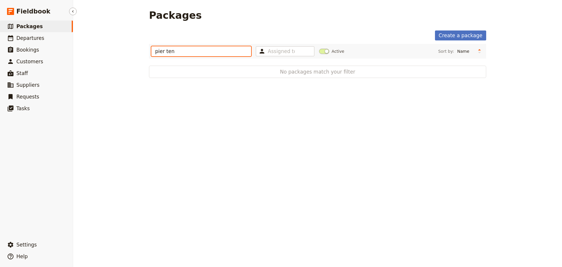
type input "pier ten"
click at [33, 29] on span "Packages" at bounding box center [29, 26] width 26 height 6
click at [31, 23] on span "Packages" at bounding box center [29, 26] width 26 height 6
click at [22, 24] on span "Packages" at bounding box center [29, 26] width 26 height 6
drag, startPoint x: 138, startPoint y: 52, endPoint x: 83, endPoint y: 52, distance: 55.4
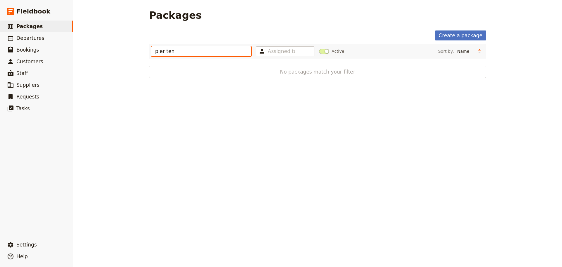
click at [83, 52] on div "Packages Create a package pier ten Assigned to Active Sort by: Name Number of d…" at bounding box center [317, 133] width 489 height 267
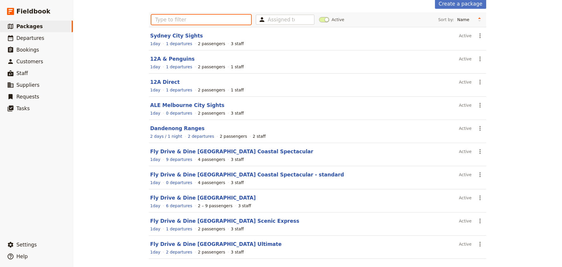
scroll to position [52, 0]
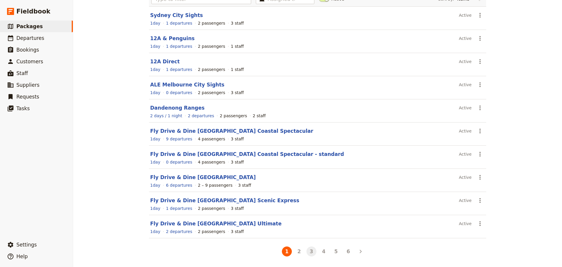
click at [311, 250] on button "3" at bounding box center [312, 251] width 10 height 10
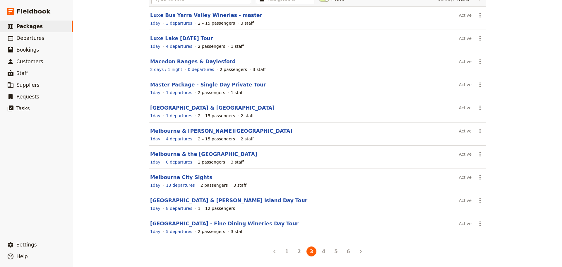
click at [238, 222] on link "[GEOGRAPHIC_DATA] - Fine Dining Wineries Day Tour" at bounding box center [224, 224] width 149 height 6
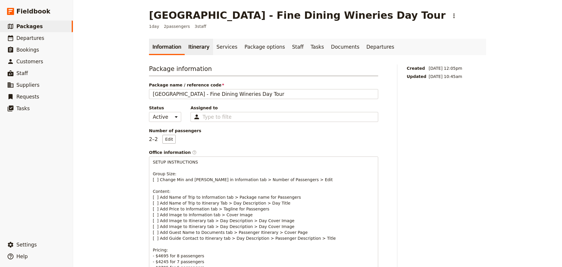
click at [192, 48] on link "Itinerary" at bounding box center [199, 47] width 28 height 16
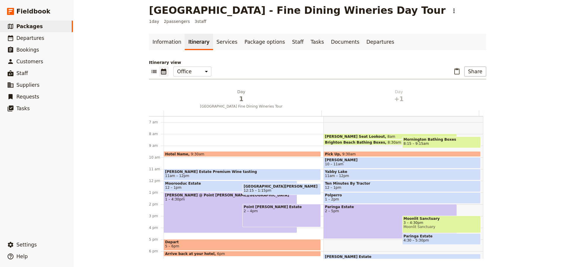
scroll to position [6, 0]
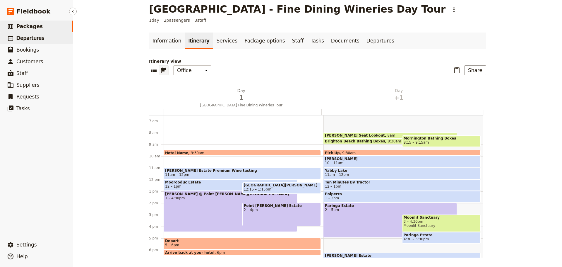
click at [42, 39] on link "​ Departures" at bounding box center [36, 38] width 73 height 12
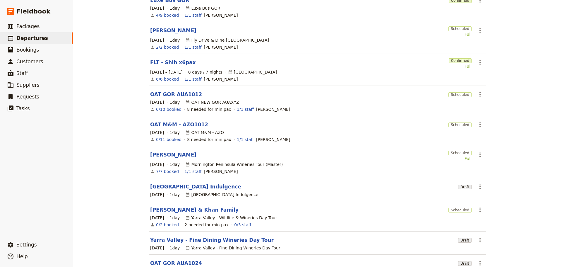
scroll to position [107, 0]
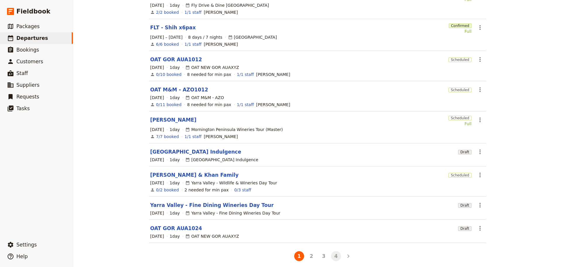
click at [335, 252] on button "4" at bounding box center [336, 256] width 10 height 10
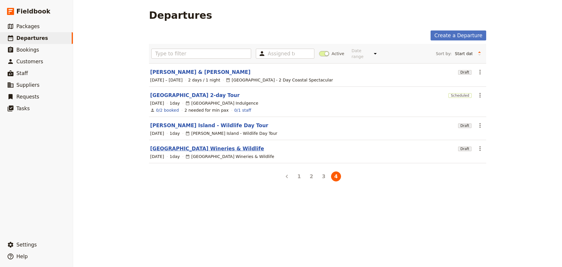
click at [181, 145] on link "[GEOGRAPHIC_DATA] Wineries & Wildlife" at bounding box center [207, 148] width 114 height 7
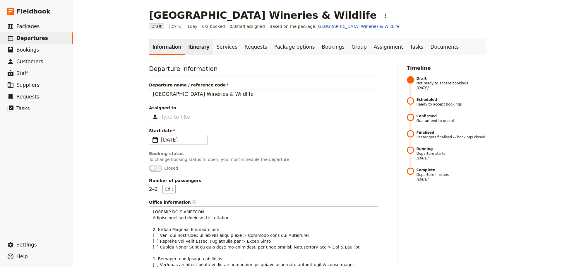
click at [187, 47] on link "Itinerary" at bounding box center [199, 47] width 28 height 16
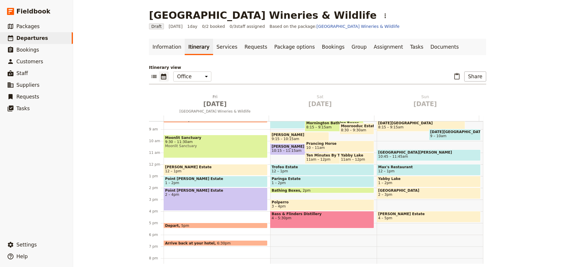
scroll to position [105, 0]
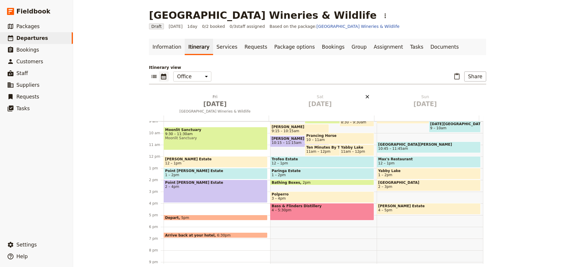
click at [365, 96] on icon "Delete Sat Nov 28" at bounding box center [368, 97] width 6 height 6
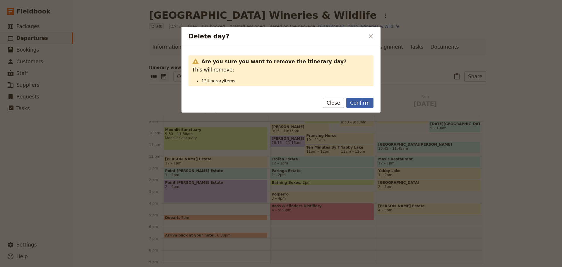
click at [359, 103] on button "Confirm" at bounding box center [360, 103] width 27 height 10
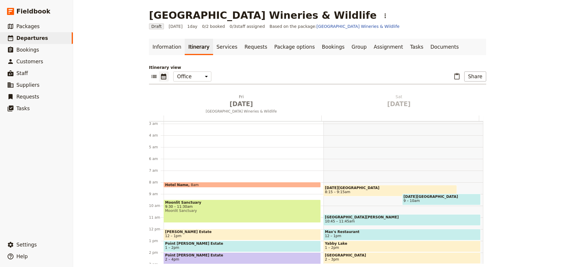
scroll to position [18, 0]
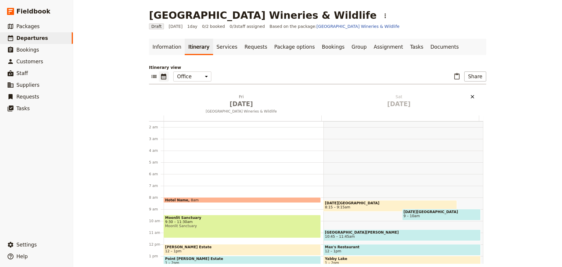
click at [471, 96] on icon "Delete Sat Nov 28" at bounding box center [473, 97] width 4 height 4
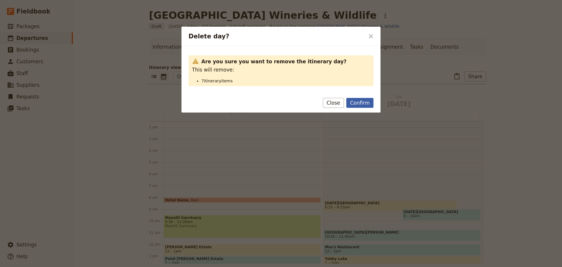
click at [357, 105] on button "Confirm" at bounding box center [360, 103] width 27 height 10
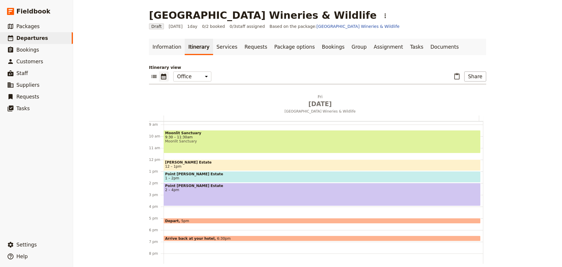
scroll to position [105, 0]
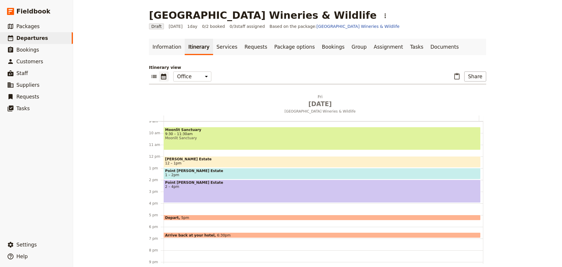
click at [167, 204] on div "Hotel Name 8am [GEOGRAPHIC_DATA] 9:30 – 11:[GEOGRAPHIC_DATA] [PERSON_NAME][GEOG…" at bounding box center [324, 156] width 320 height 281
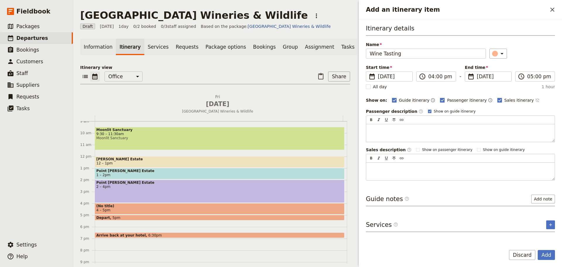
type input "Wine Tasting"
click at [536, 98] on icon "Time not shown on sales itinerary" at bounding box center [538, 100] width 5 height 5
click at [428, 110] on rect "Add an itinerary item" at bounding box center [429, 111] width 3 height 3
click at [428, 109] on input "Show on guide itinerary" at bounding box center [428, 109] width 0 height 0
checkbox input "false"
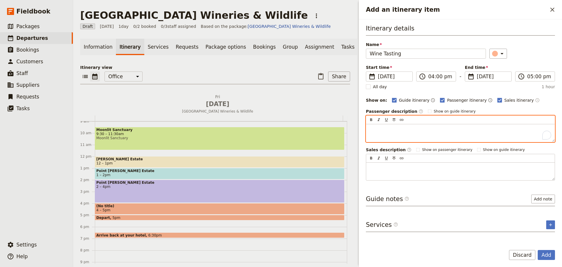
click at [416, 130] on p "To enrich screen reader interactions, please activate Accessibility in Grammarl…" at bounding box center [461, 130] width 182 height 6
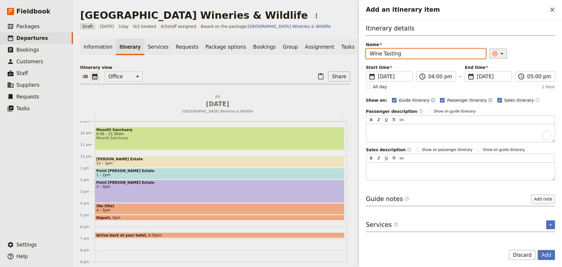
click at [499, 55] on icon "Add an itinerary item" at bounding box center [502, 53] width 7 height 7
click at [497, 65] on div "button" at bounding box center [499, 66] width 6 height 6
click at [118, 173] on span "Point [PERSON_NAME] Estate" at bounding box center [219, 171] width 247 height 4
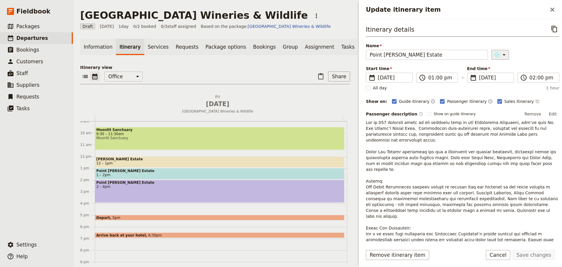
click at [501, 56] on icon "Update itinerary item" at bounding box center [504, 54] width 7 height 7
click at [498, 70] on div "button" at bounding box center [499, 67] width 6 height 6
click at [128, 189] on span "2 – 4pm" at bounding box center [219, 187] width 247 height 4
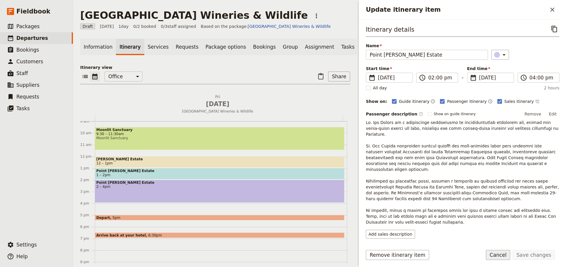
click at [504, 253] on button "Cancel" at bounding box center [498, 255] width 25 height 10
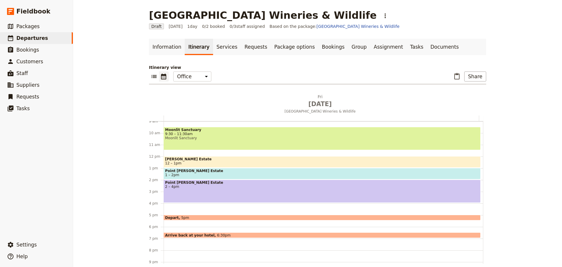
click at [194, 169] on span "Point [PERSON_NAME] Estate" at bounding box center [322, 171] width 314 height 4
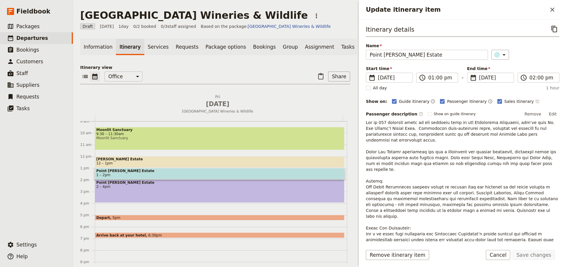
click at [536, 101] on icon "Time not shown on sales itinerary" at bounding box center [538, 102] width 4 height 4
click at [550, 112] on button "Edit" at bounding box center [553, 114] width 13 height 9
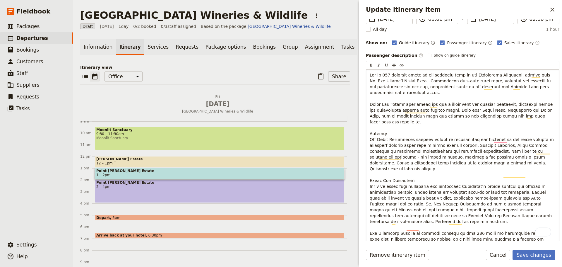
scroll to position [59, 0]
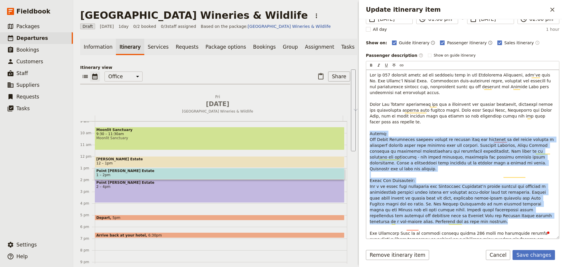
drag, startPoint x: 421, startPoint y: 185, endPoint x: 371, endPoint y: 125, distance: 78.7
click at [371, 125] on p "To enrich screen reader interactions, please activate Accessibility in Grammarl…" at bounding box center [463, 163] width 186 height 182
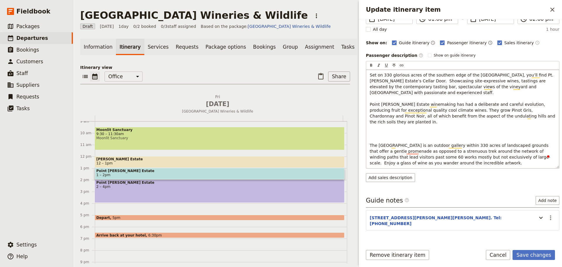
scroll to position [39, 0]
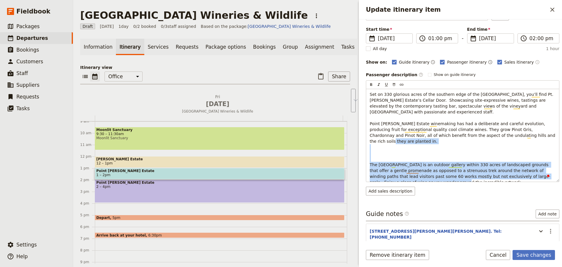
drag, startPoint x: 429, startPoint y: 176, endPoint x: 366, endPoint y: 141, distance: 72.5
click at [366, 141] on div "Itinerary details ​ Name Point [PERSON_NAME] Estate ​ Start time ​ [DATE] [DATE…" at bounding box center [460, 130] width 203 height 222
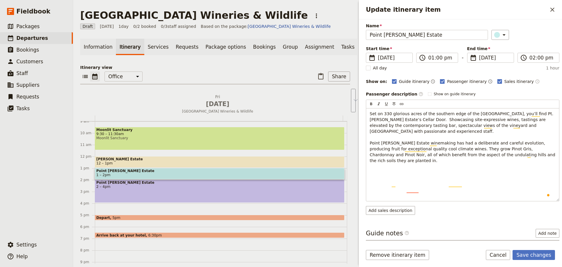
scroll to position [20, 0]
click at [376, 161] on div "Set on 330 glorious acres of the southern edge of the [GEOGRAPHIC_DATA], you’ll…" at bounding box center [463, 154] width 193 height 93
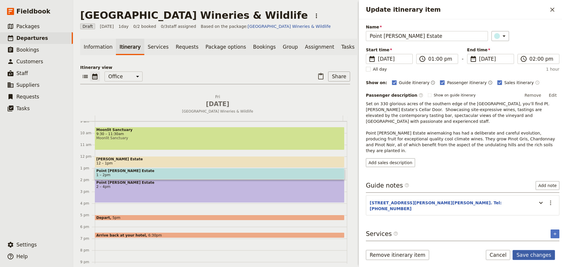
click at [526, 247] on form "Itinerary details ​ Name Point [PERSON_NAME] Estate ​ Start time ​ [DATE] [DATE…" at bounding box center [460, 143] width 203 height 248
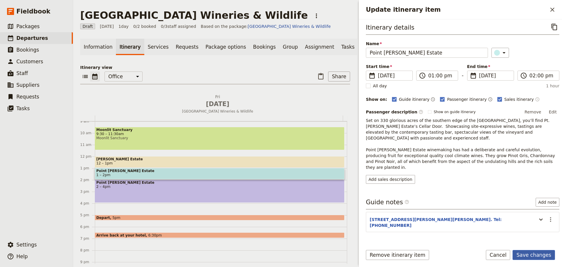
click at [529, 253] on button "Save changes" at bounding box center [534, 255] width 42 height 10
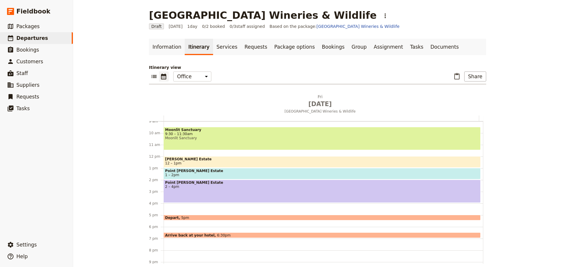
click at [199, 191] on div "Point [PERSON_NAME] Estate 2 – 4pm" at bounding box center [322, 191] width 317 height 23
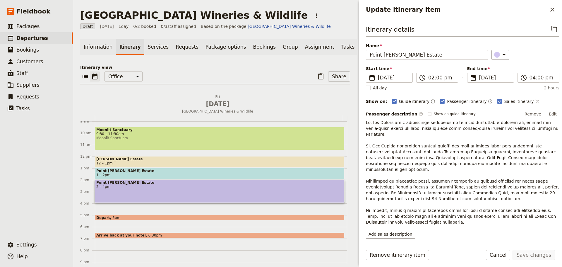
click at [536, 103] on icon "Time not shown on sales itinerary" at bounding box center [538, 101] width 5 height 5
click at [549, 113] on button "Edit" at bounding box center [553, 114] width 13 height 9
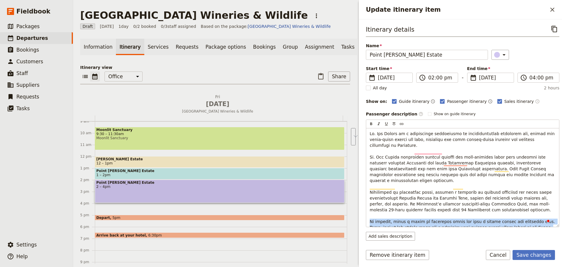
drag, startPoint x: 375, startPoint y: 218, endPoint x: 354, endPoint y: 207, distance: 23.7
click at [354, 207] on div "[GEOGRAPHIC_DATA] Wineries & Wildlife ​ Draft [DATE] 1 day 0/2 booked 0 / 3 sta…" at bounding box center [317, 133] width 489 height 267
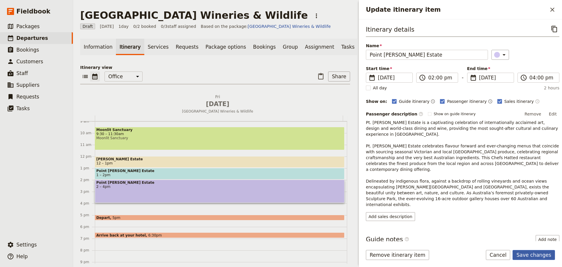
click at [543, 250] on button "Save changes" at bounding box center [534, 255] width 42 height 10
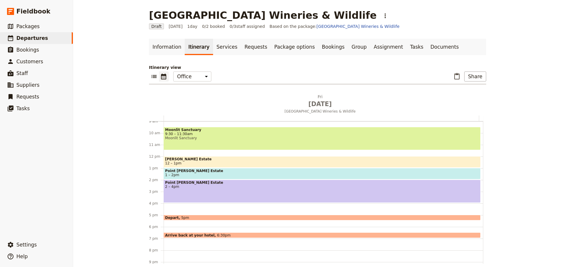
click at [184, 185] on span "2 – 4pm" at bounding box center [322, 187] width 314 height 4
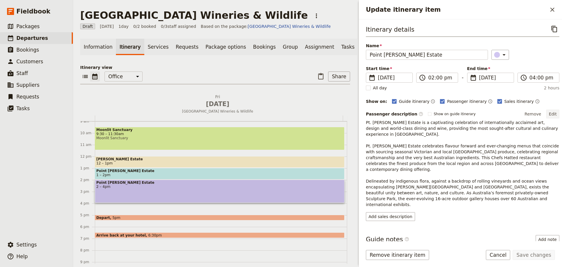
click at [551, 113] on button "Edit" at bounding box center [553, 114] width 13 height 9
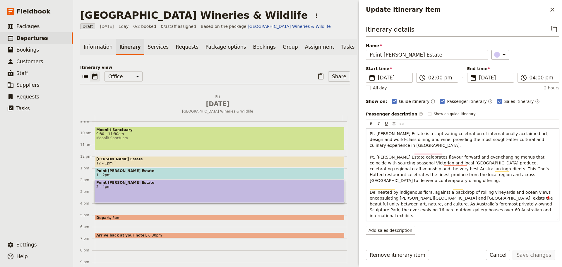
click at [456, 163] on span "Pt. [PERSON_NAME] Estate is a captivating celebration of internationally acclai…" at bounding box center [462, 174] width 185 height 87
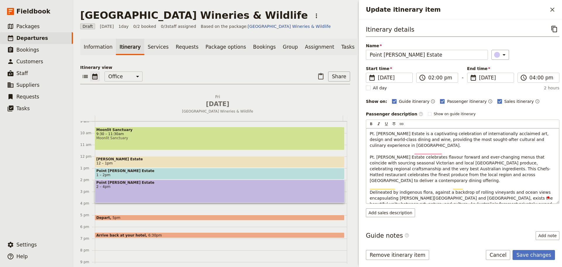
click at [535, 170] on p "Pt. [PERSON_NAME] Estate is a captivating celebration of internationally acclai…" at bounding box center [463, 175] width 186 height 88
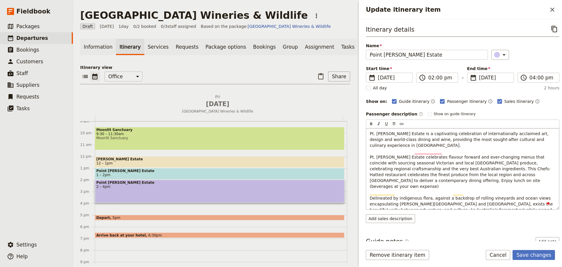
click at [522, 170] on span "Pt. [PERSON_NAME] Estate is a captivating celebration of internationally acclai…" at bounding box center [462, 177] width 185 height 93
click at [369, 186] on div "Pt. [PERSON_NAME] Estate is a captivating celebration of internationally acclai…" at bounding box center [463, 168] width 193 height 81
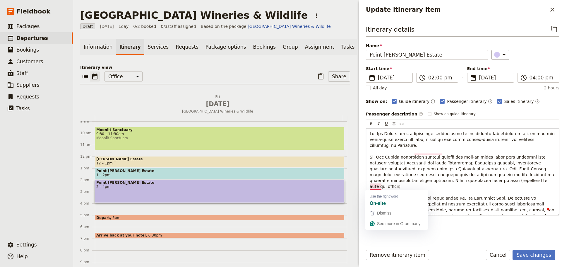
drag, startPoint x: 497, startPoint y: 213, endPoint x: 490, endPoint y: 212, distance: 6.6
click at [497, 213] on div "To enrich screen reader interactions, please activate Accessibility in Grammarl…" at bounding box center [463, 171] width 193 height 87
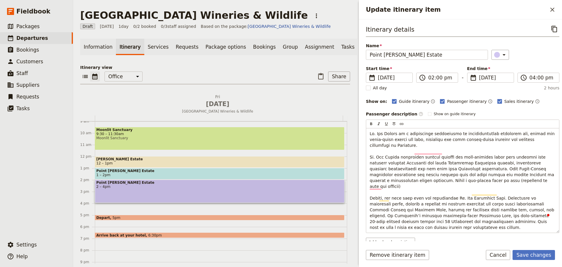
drag, startPoint x: 543, startPoint y: 244, endPoint x: 543, endPoint y: 248, distance: 3.8
click at [543, 247] on form "Itinerary details ​ Name Point [PERSON_NAME] Estate ​ Start time ​ [DATE] [DATE…" at bounding box center [460, 143] width 203 height 248
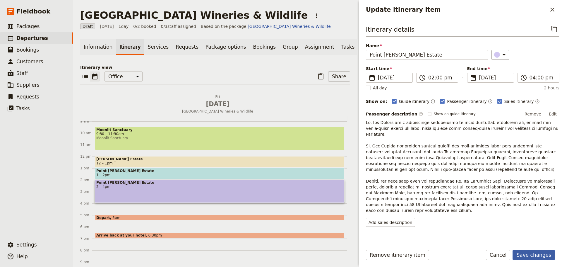
click at [543, 251] on button "Save changes" at bounding box center [534, 255] width 42 height 10
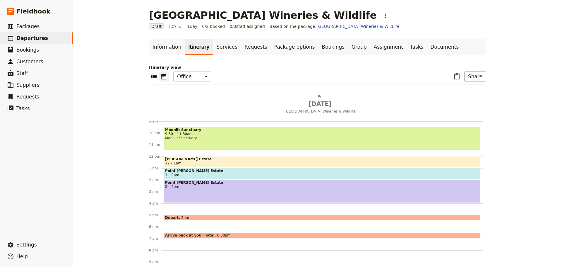
click at [178, 205] on div "Hotel Name 8am [GEOGRAPHIC_DATA] 9:30 – 11:[GEOGRAPHIC_DATA] [PERSON_NAME][GEOG…" at bounding box center [324, 156] width 320 height 281
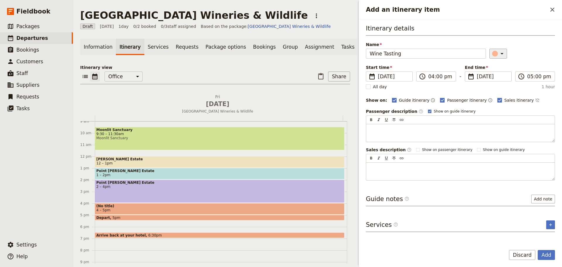
type input "Wine Tasting"
click at [501, 54] on icon "Add an itinerary item" at bounding box center [502, 53] width 7 height 7
click at [497, 66] on div "button" at bounding box center [499, 66] width 6 height 6
click at [428, 111] on rect "Add an itinerary item" at bounding box center [429, 111] width 3 height 3
click at [428, 109] on input "Show on guide itinerary" at bounding box center [428, 109] width 0 height 0
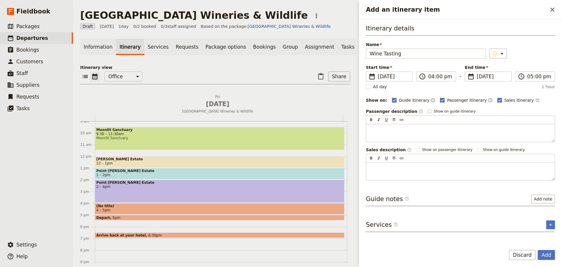
checkbox input "false"
click at [536, 100] on icon "Time not shown on sales itinerary" at bounding box center [538, 100] width 5 height 5
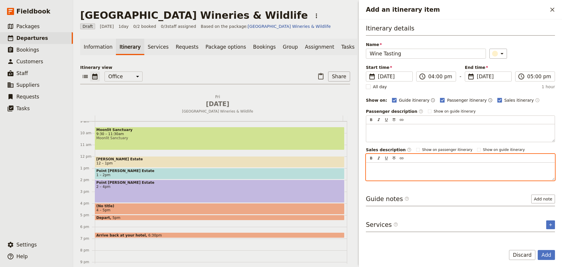
click at [386, 168] on p "Add an itinerary item" at bounding box center [461, 168] width 182 height 6
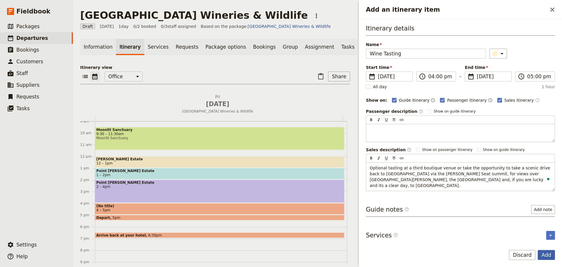
click at [553, 252] on button "Add" at bounding box center [546, 255] width 17 height 10
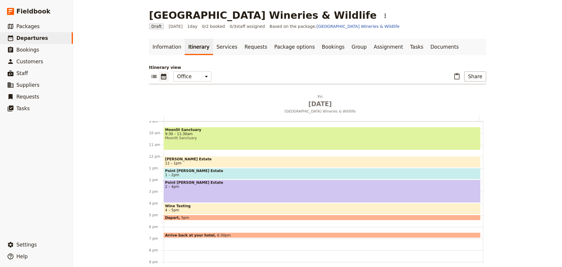
drag, startPoint x: 224, startPoint y: 170, endPoint x: 235, endPoint y: 163, distance: 12.9
click at [224, 171] on span "Point [PERSON_NAME] Estate" at bounding box center [322, 171] width 314 height 4
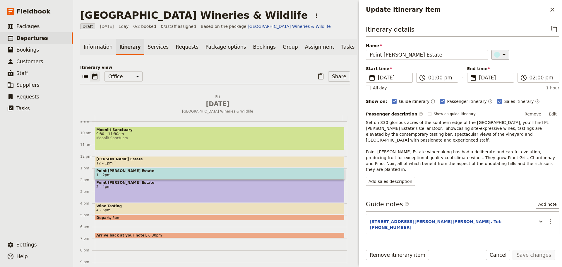
click at [501, 52] on icon "Update itinerary item" at bounding box center [504, 54] width 7 height 7
click at [500, 67] on div "button" at bounding box center [499, 67] width 6 height 6
click at [540, 221] on icon "Update itinerary item" at bounding box center [542, 222] width 4 height 2
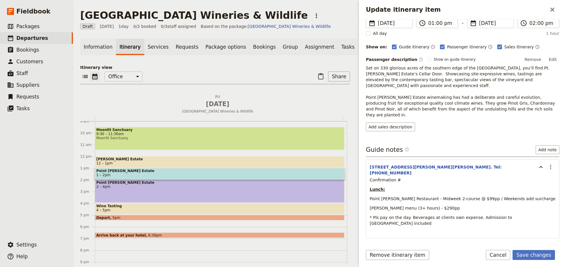
scroll to position [55, 0]
click at [550, 60] on button "Edit" at bounding box center [553, 59] width 13 height 9
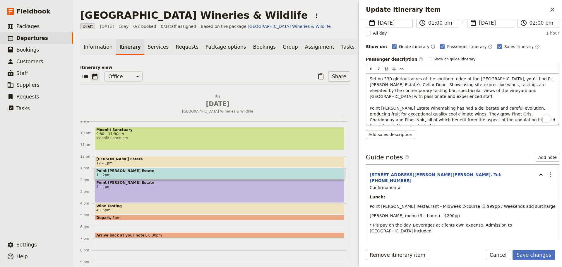
click at [534, 118] on p "Set on 330 glorious acres of the southern edge of the [GEOGRAPHIC_DATA], you’ll…" at bounding box center [463, 102] width 186 height 53
click at [535, 120] on p "Set on 330 glorious acres of the southern edge of the [GEOGRAPHIC_DATA], you’ll…" at bounding box center [463, 102] width 186 height 53
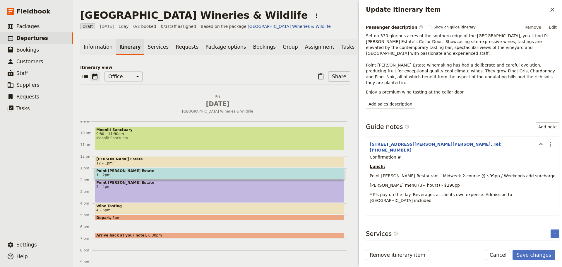
scroll to position [64, 0]
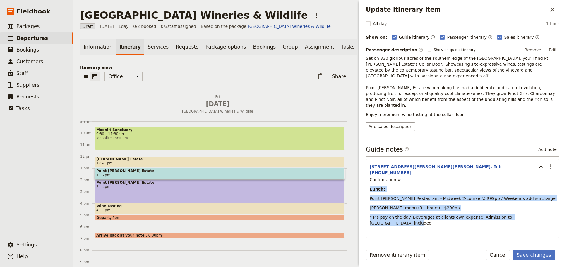
drag, startPoint x: 540, startPoint y: 195, endPoint x: 369, endPoint y: 173, distance: 173.0
click at [369, 177] on div "Confirmation # Lunch: Point [PERSON_NAME] Restaurant - Midweek 2-course @ $99pp…" at bounding box center [463, 208] width 193 height 62
copy div "Lunch: Point [PERSON_NAME] Restaurant - Midweek 2-course @ $99pp / Weekends add…"
click at [540, 254] on button "Save changes" at bounding box center [534, 255] width 42 height 10
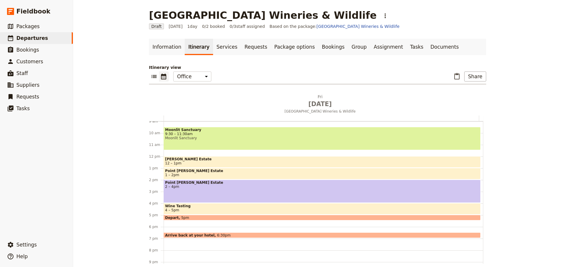
click at [201, 185] on span "2 – 4pm" at bounding box center [322, 187] width 314 height 4
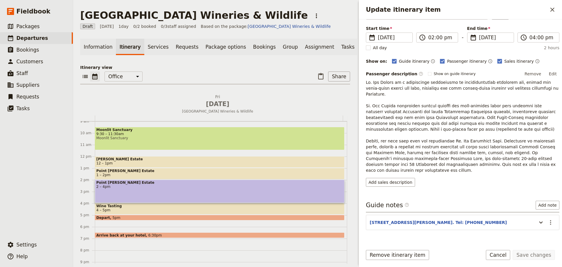
scroll to position [43, 0]
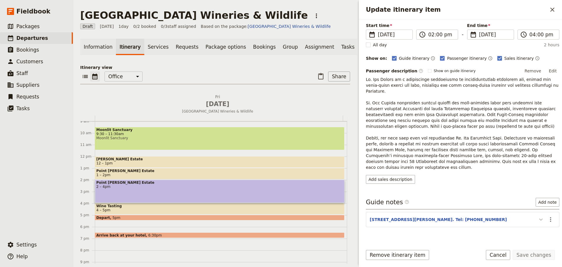
click at [538, 216] on icon "Update itinerary item" at bounding box center [541, 219] width 7 height 7
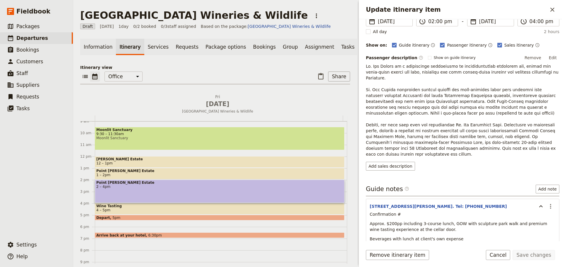
scroll to position [74, 0]
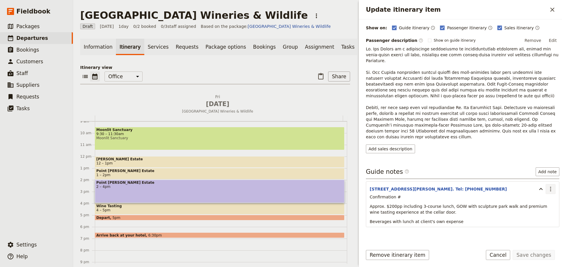
click at [548, 185] on icon "Actions" at bounding box center [551, 188] width 7 height 7
click at [539, 188] on span "Edit note" at bounding box center [530, 190] width 18 height 6
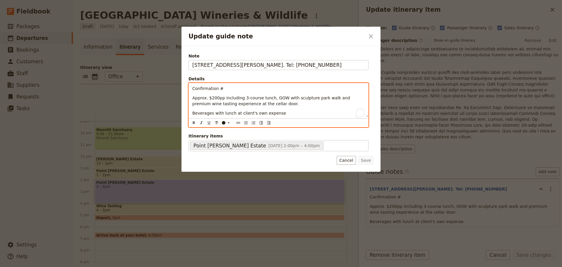
click at [219, 121] on div "Confirmation # Approx. $200pp including 3-course lunch, GOW with sculpture park…" at bounding box center [279, 105] width 180 height 44
click at [283, 114] on p "Beverages with lunch at client's own expense" at bounding box center [278, 113] width 173 height 6
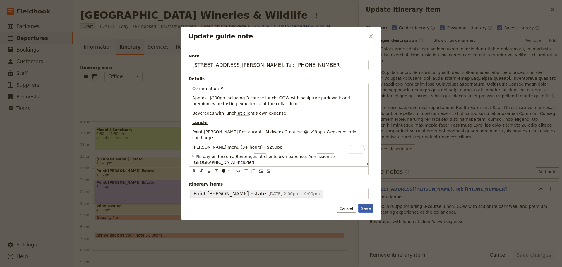
click at [368, 204] on button "Save" at bounding box center [366, 208] width 15 height 9
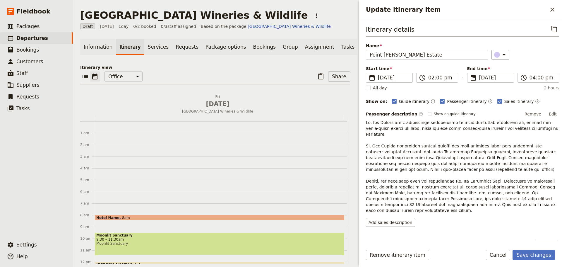
scroll to position [74, 0]
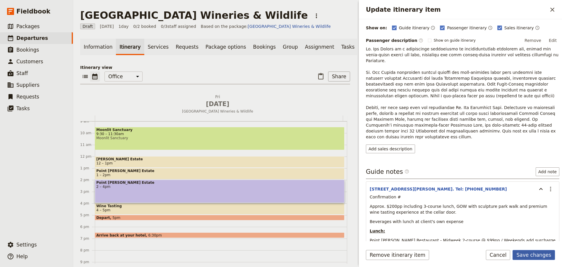
click at [541, 256] on button "Save changes" at bounding box center [534, 255] width 42 height 10
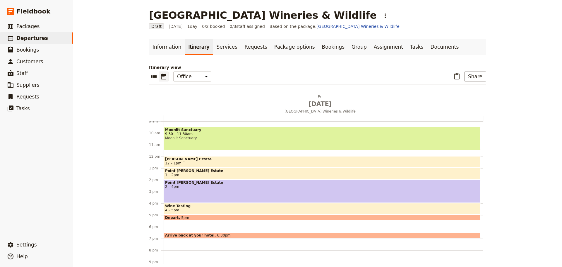
click at [191, 209] on span "4 – 5pm" at bounding box center [322, 210] width 314 height 4
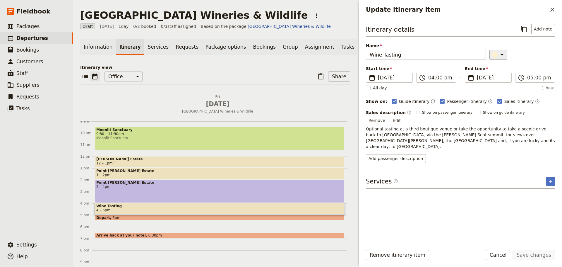
click at [499, 57] on icon "Update itinerary item" at bounding box center [502, 54] width 7 height 7
click at [500, 74] on div "button" at bounding box center [499, 74] width 6 height 6
click at [533, 257] on button "Save changes" at bounding box center [534, 255] width 42 height 10
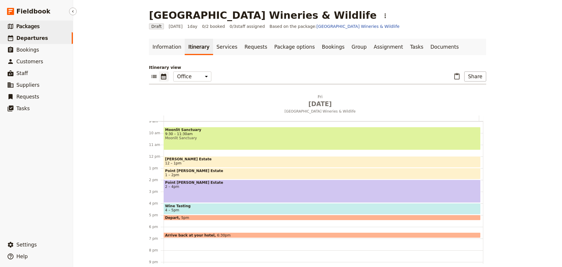
click at [18, 27] on span "Packages" at bounding box center [27, 26] width 23 height 6
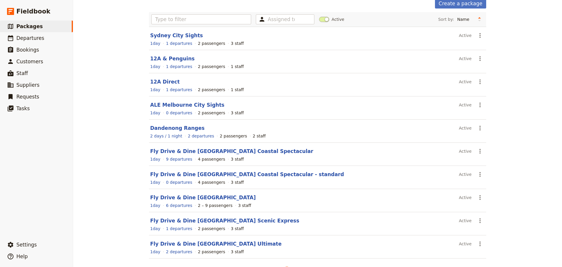
scroll to position [52, 0]
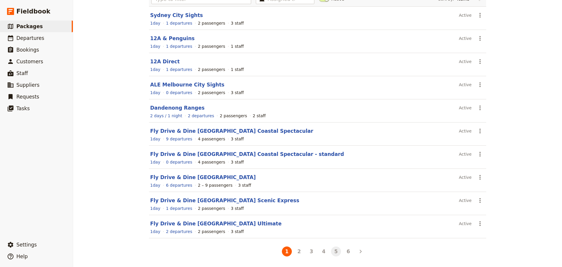
click at [333, 250] on button "5" at bounding box center [336, 251] width 10 height 10
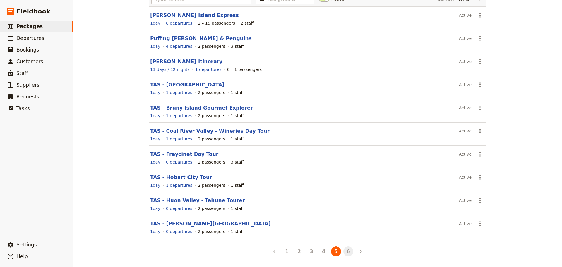
click at [346, 251] on button "6" at bounding box center [349, 251] width 10 height 10
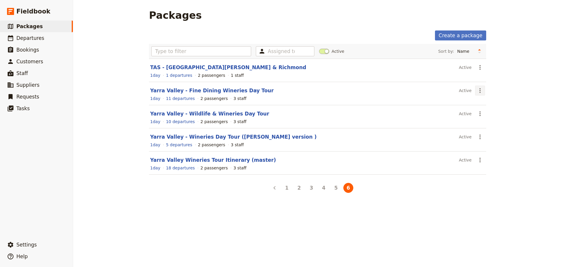
click at [478, 90] on icon "Actions" at bounding box center [480, 90] width 7 height 7
click at [485, 110] on span "Schedule a departure" at bounding box center [499, 112] width 44 height 6
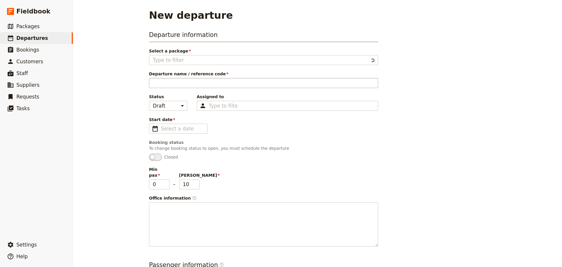
type input "Yarra Valley - Fine Dining Wineries Day Tour"
type input "Luxury Fine Dining Yarra Valley Day Tour"
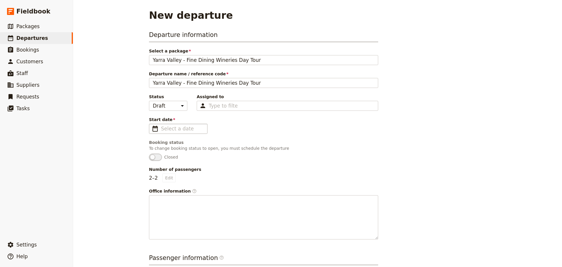
click at [153, 128] on span "​" at bounding box center [155, 128] width 7 height 7
click at [161, 128] on input "Start date ​" at bounding box center [182, 128] width 43 height 7
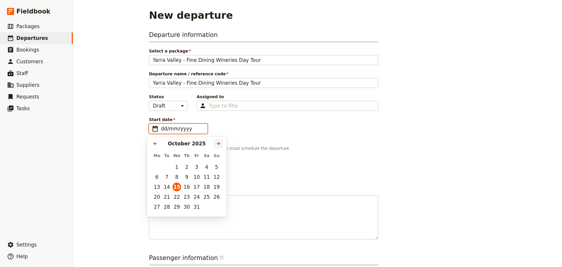
click at [219, 143] on icon "Next month" at bounding box center [218, 143] width 5 height 5
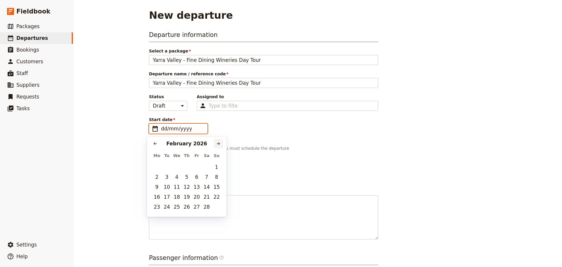
click at [219, 143] on icon "Next month" at bounding box center [218, 143] width 5 height 5
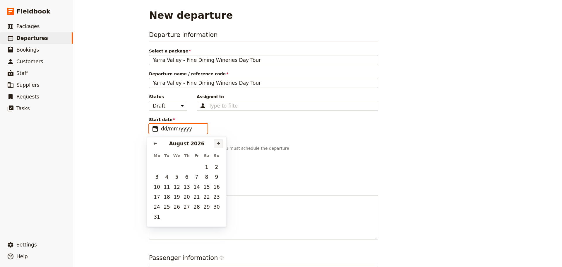
click at [219, 143] on icon "Next month" at bounding box center [218, 143] width 5 height 5
click at [188, 206] on button "26" at bounding box center [187, 206] width 9 height 9
type input "26/11/2026"
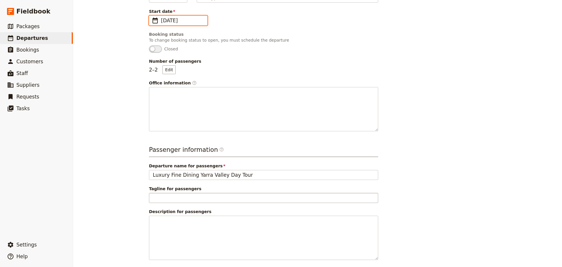
scroll to position [136, 0]
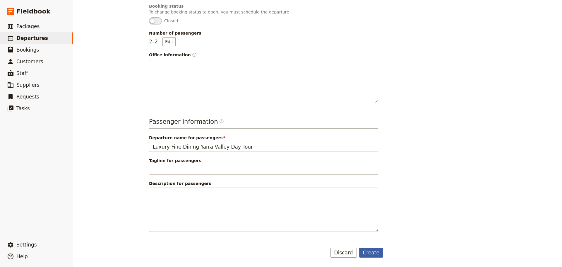
click at [374, 250] on button "Create" at bounding box center [371, 253] width 24 height 10
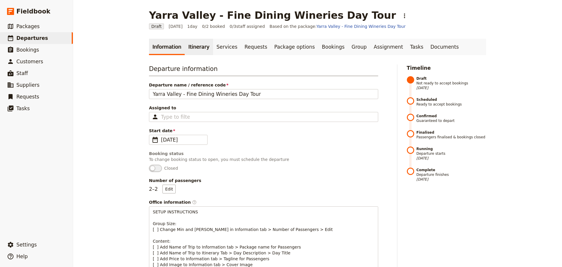
click at [193, 45] on link "Itinerary" at bounding box center [199, 47] width 28 height 16
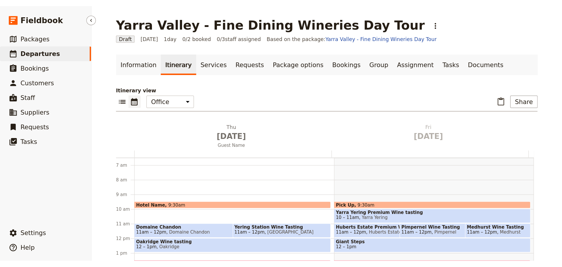
scroll to position [76, 0]
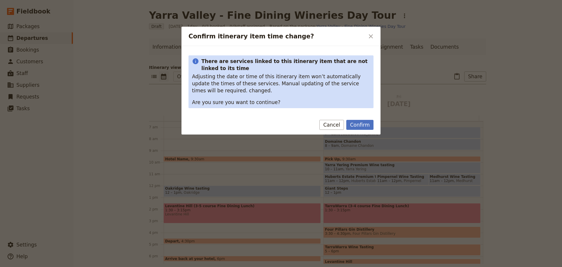
click at [359, 124] on button "Confirm" at bounding box center [360, 125] width 27 height 10
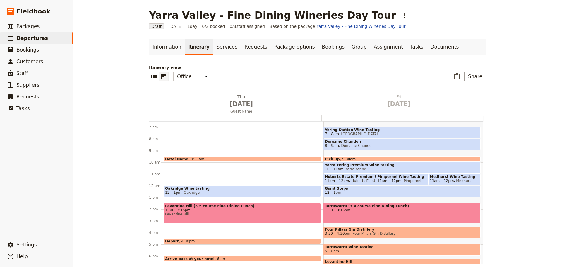
click at [443, 179] on span "11am – 12pm" at bounding box center [442, 181] width 24 height 4
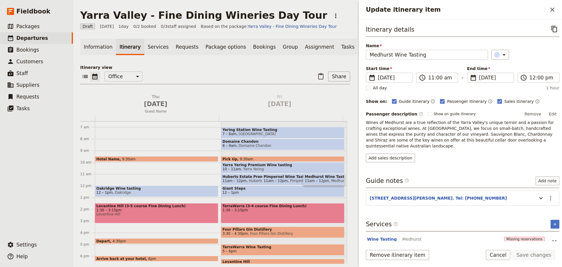
click at [499, 254] on button "Cancel" at bounding box center [498, 255] width 25 height 10
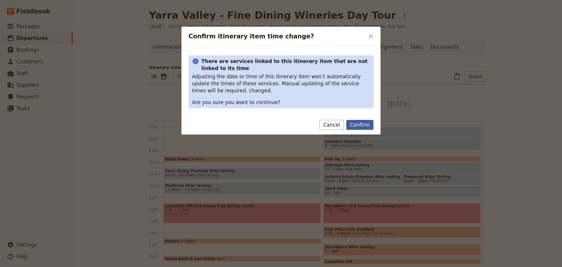
click at [360, 125] on button "Confirm" at bounding box center [360, 125] width 27 height 10
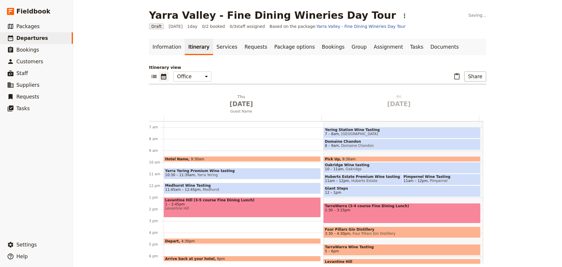
click at [197, 204] on span "1 – 2:45pm" at bounding box center [242, 204] width 154 height 4
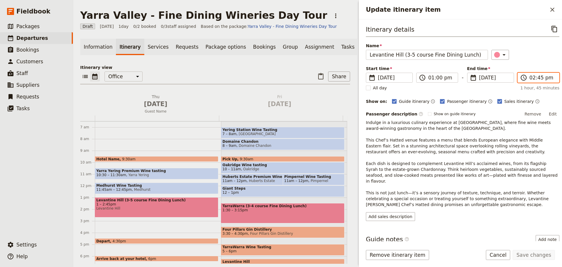
click at [542, 78] on input "02:45 pm" at bounding box center [543, 77] width 26 height 7
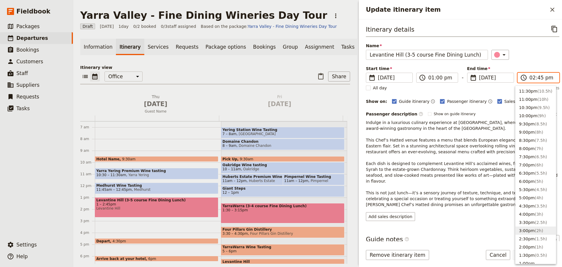
click at [525, 231] on button "3:00pm ( 2h )" at bounding box center [536, 230] width 40 height 8
type input "03:00 pm"
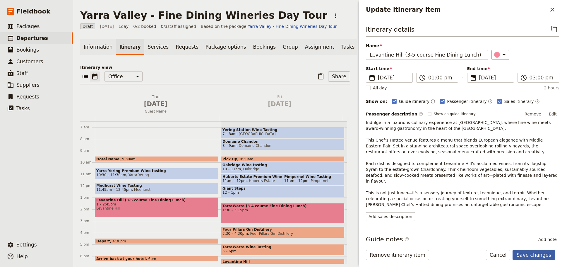
click at [531, 257] on button "Save changes" at bounding box center [534, 255] width 42 height 10
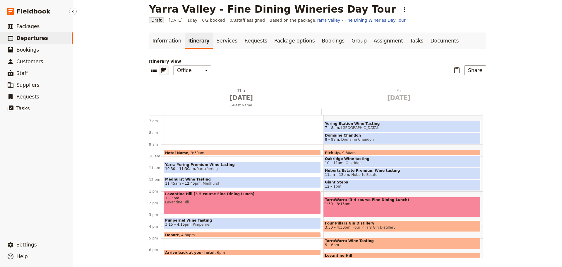
click at [24, 37] on span "Departures" at bounding box center [32, 38] width 32 height 6
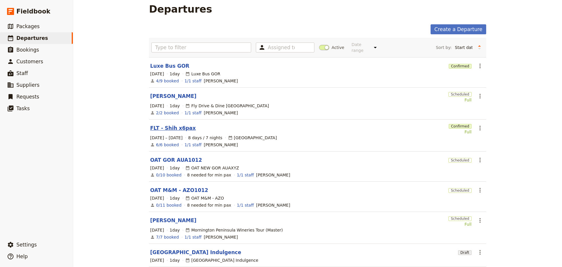
click at [160, 125] on link "FLT - Shih x6pax" at bounding box center [173, 128] width 46 height 7
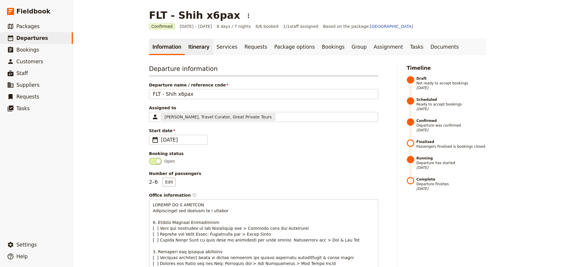
drag, startPoint x: 188, startPoint y: 50, endPoint x: 194, endPoint y: 50, distance: 5.9
click at [188, 50] on link "Itinerary" at bounding box center [199, 47] width 28 height 16
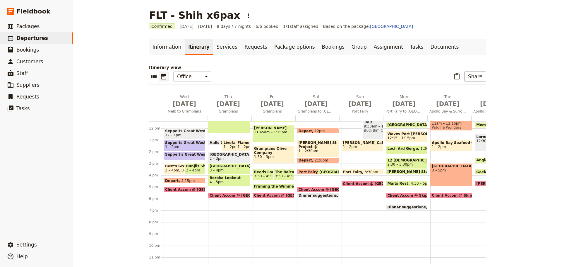
scroll to position [143, 0]
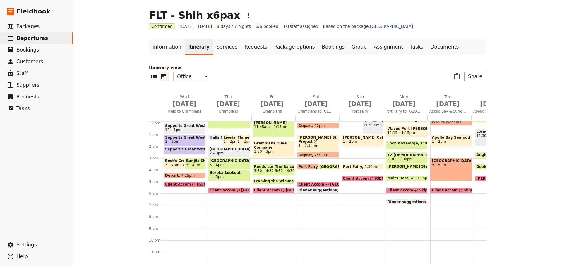
click at [175, 182] on span "Client Accom @ Meringa Springs" at bounding box center [203, 184] width 76 height 4
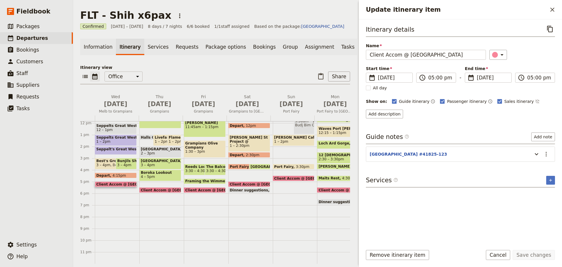
click at [537, 149] on section "Meringa Springs #41825-123 ​" at bounding box center [460, 153] width 189 height 15
click at [537, 150] on button "Update itinerary item" at bounding box center [536, 154] width 9 height 10
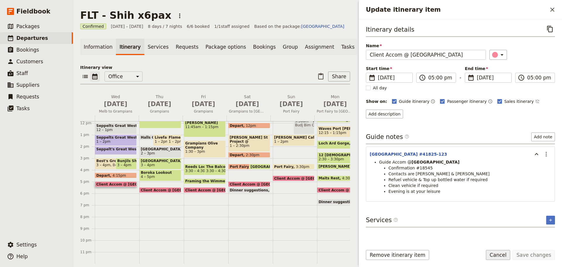
click at [507, 256] on button "Cancel" at bounding box center [498, 255] width 25 height 10
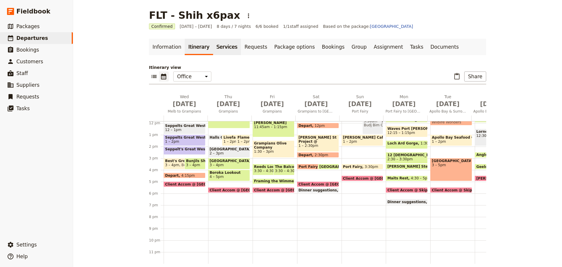
click at [217, 43] on link "Services" at bounding box center [227, 47] width 28 height 16
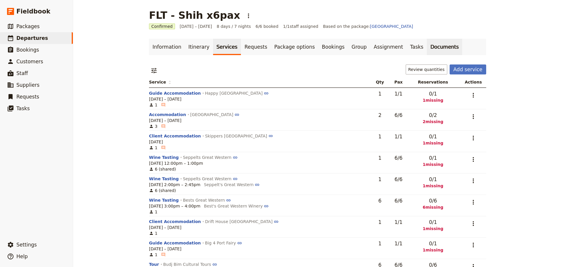
click at [427, 46] on link "Documents" at bounding box center [444, 47] width 35 height 16
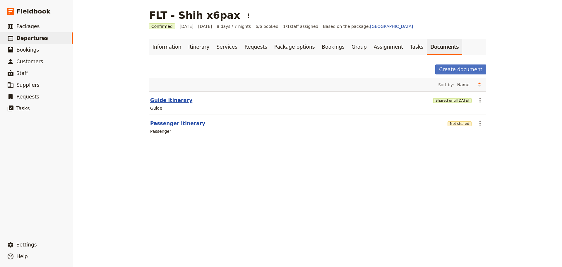
click at [172, 99] on button "Guide itinerary" at bounding box center [171, 100] width 42 height 7
select select "STAFF"
select select "RUN_SHEET"
select select "DEFAULT"
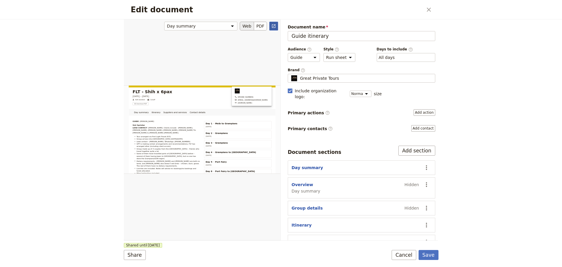
click at [275, 26] on icon "Open full preview" at bounding box center [274, 26] width 5 height 5
click at [407, 260] on button "Cancel" at bounding box center [404, 255] width 25 height 10
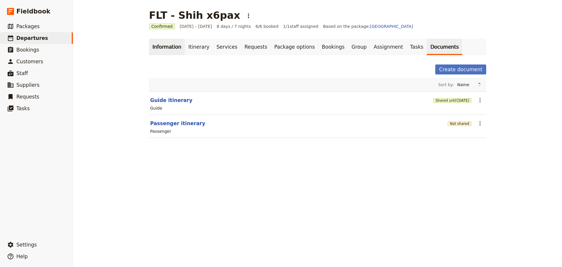
drag, startPoint x: 166, startPoint y: 48, endPoint x: 170, endPoint y: 48, distance: 3.8
click at [166, 48] on link "Information" at bounding box center [167, 47] width 36 height 16
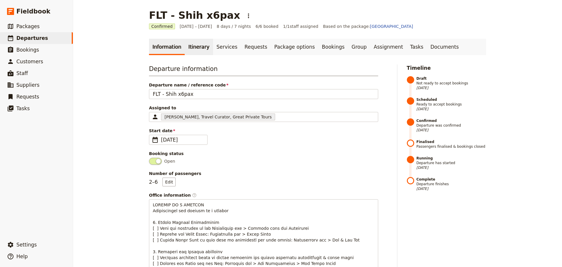
click at [185, 47] on link "Itinerary" at bounding box center [199, 47] width 28 height 16
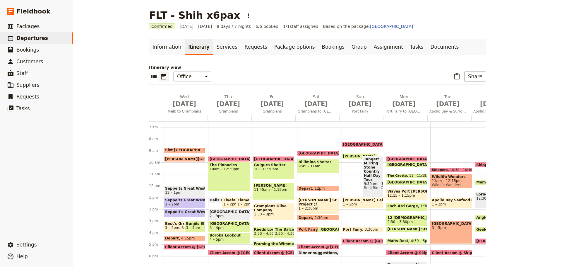
scroll to position [135, 0]
